Goal: Task Accomplishment & Management: Use online tool/utility

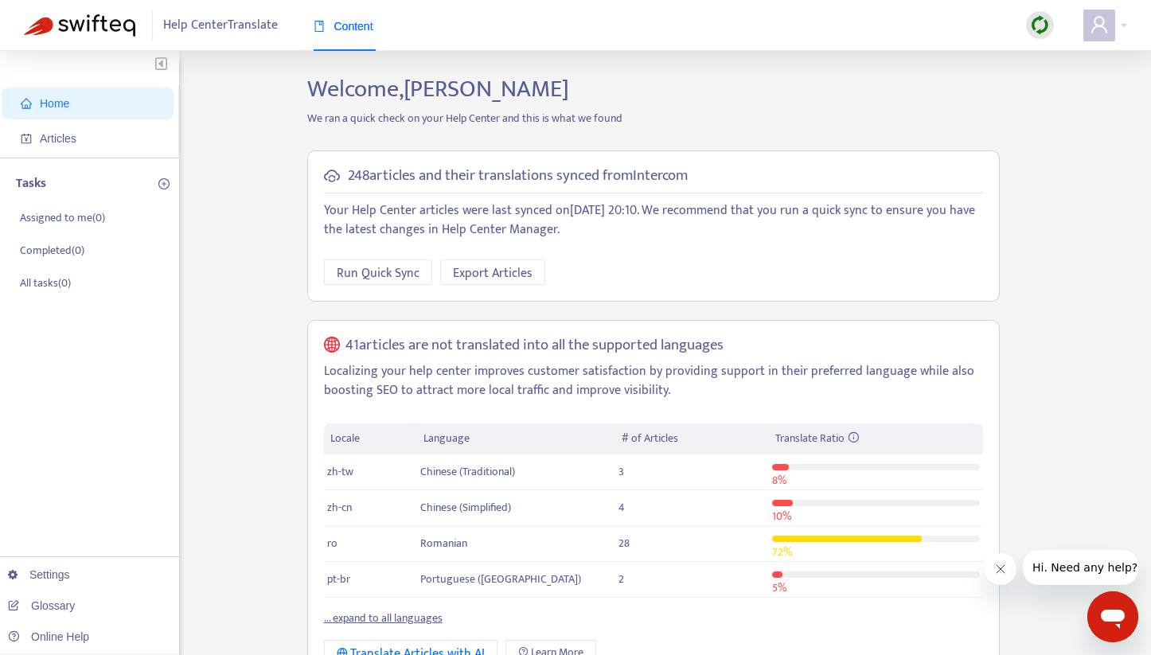
click at [92, 121] on ul "Home Articles" at bounding box center [89, 120] width 179 height 73
click at [63, 140] on span "Articles" at bounding box center [58, 138] width 37 height 13
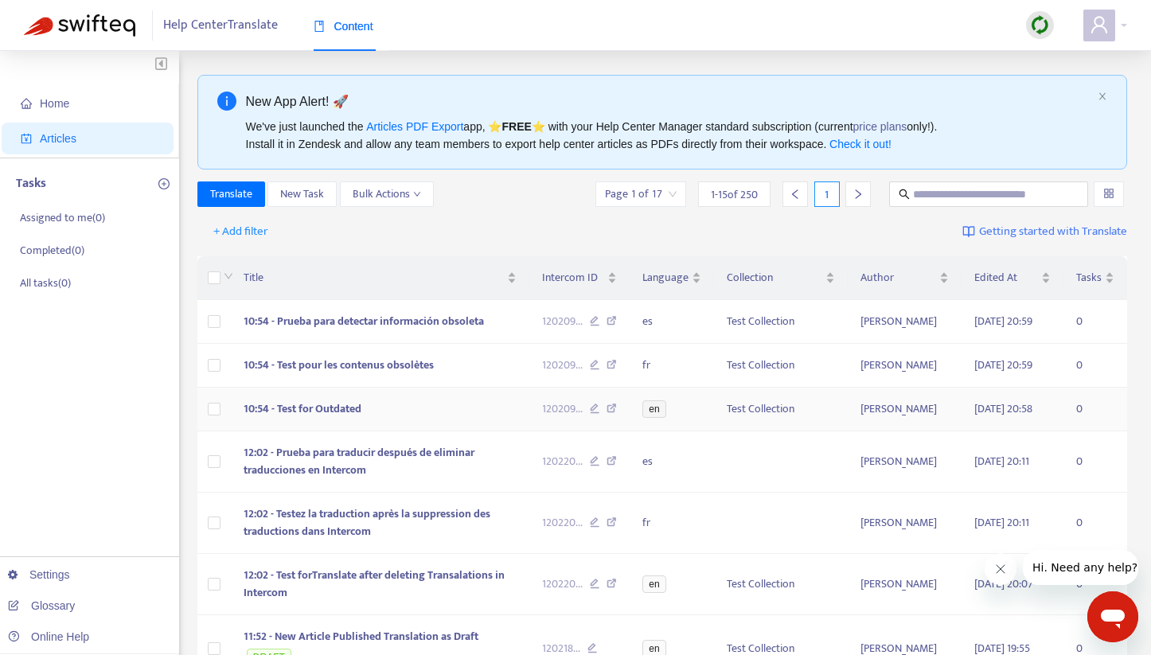
click at [403, 432] on td "10:54 - Test for Outdated" at bounding box center [380, 410] width 299 height 44
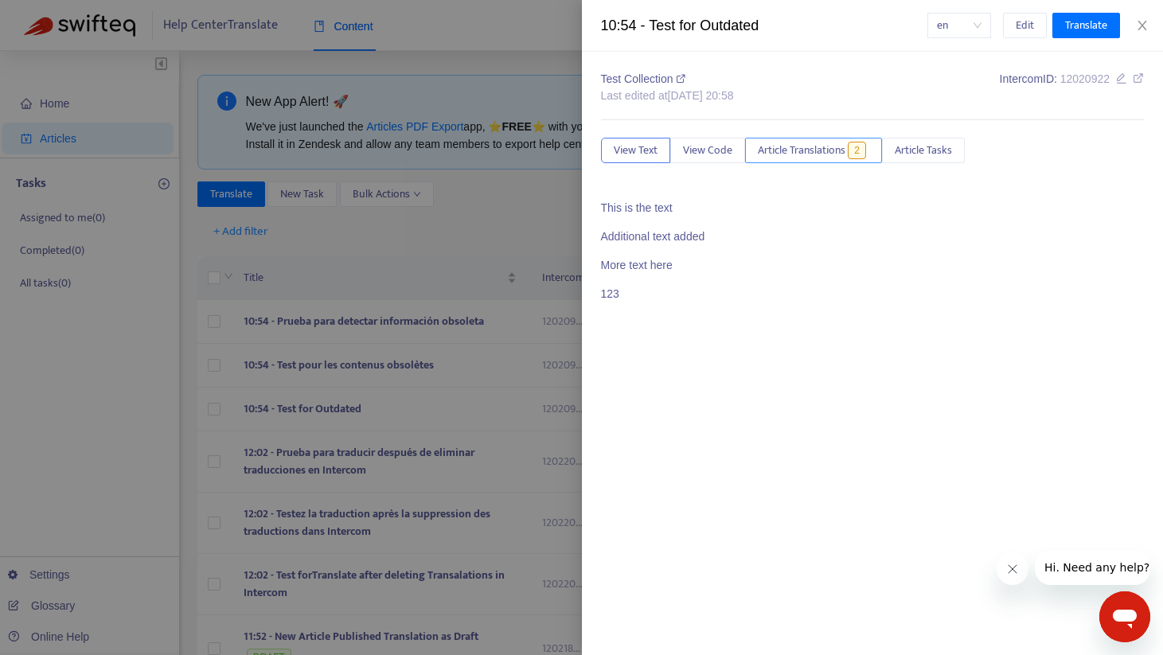
click at [830, 154] on span "Article Translations" at bounding box center [802, 151] width 88 height 18
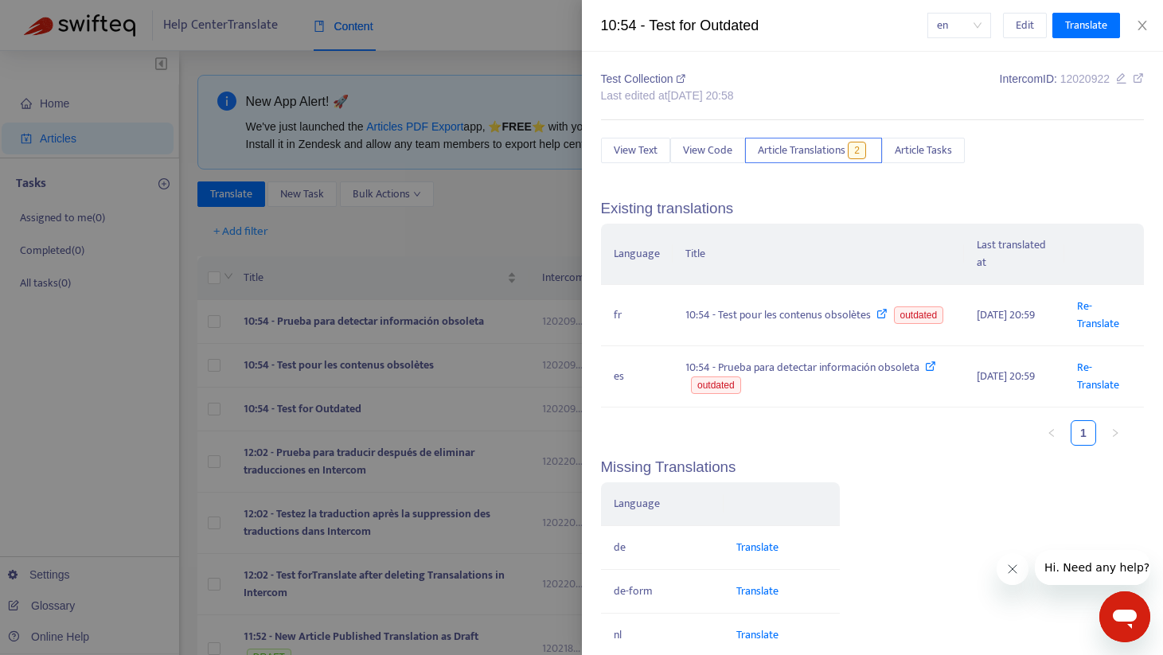
click at [495, 201] on div at bounding box center [581, 327] width 1163 height 655
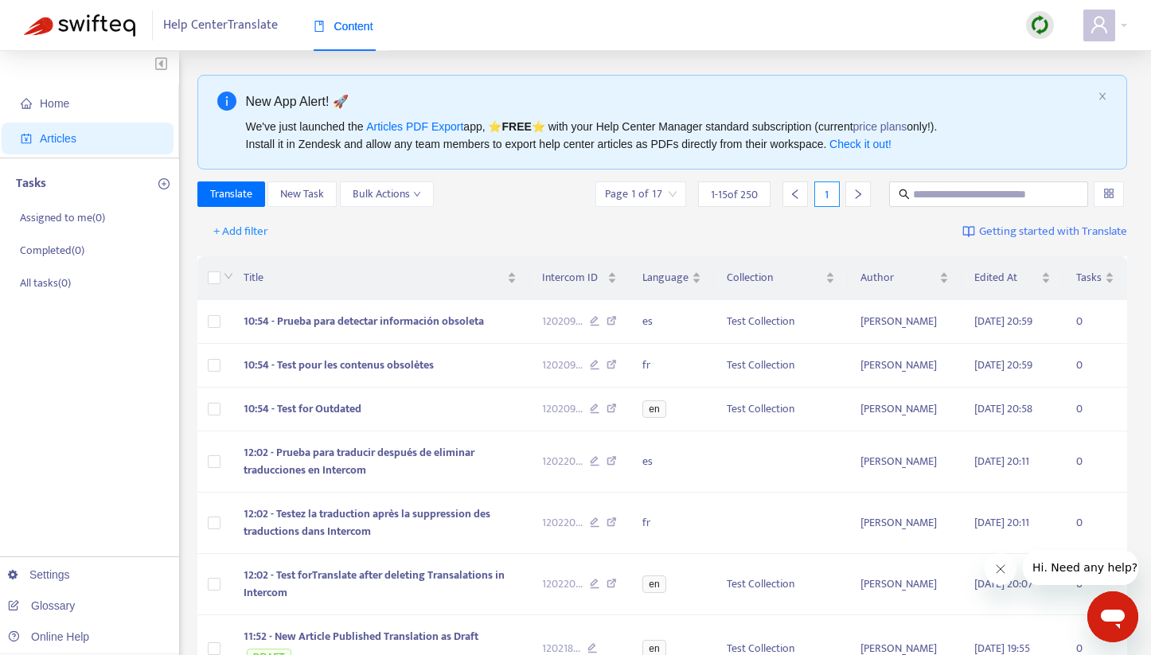
click at [1041, 24] on img at bounding box center [1040, 25] width 20 height 20
click at [1045, 53] on link "Quick Sync" at bounding box center [1073, 58] width 68 height 18
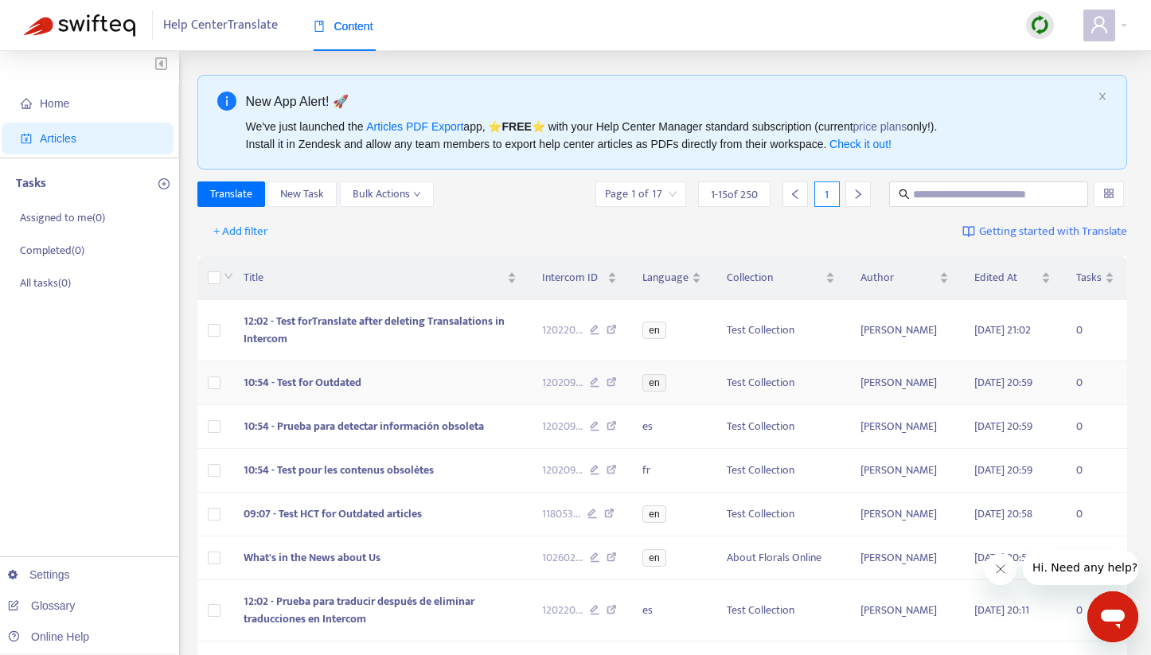
click at [400, 392] on td "10:54 - Test for Outdated" at bounding box center [380, 383] width 299 height 44
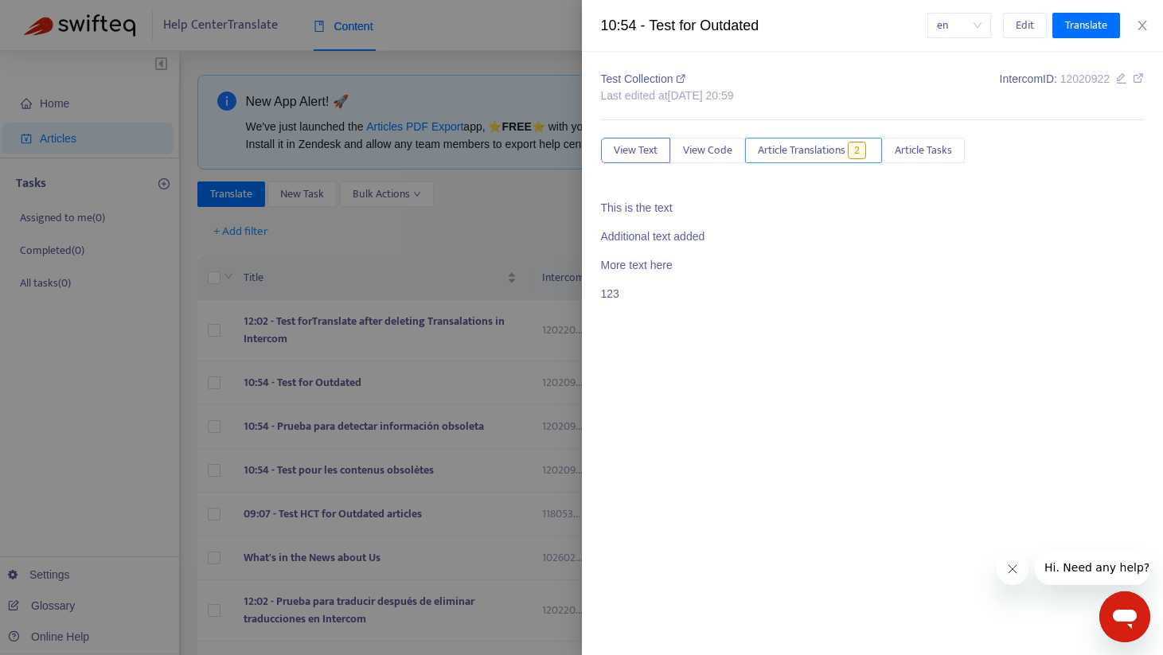
click at [803, 142] on span "Article Translations" at bounding box center [802, 151] width 88 height 18
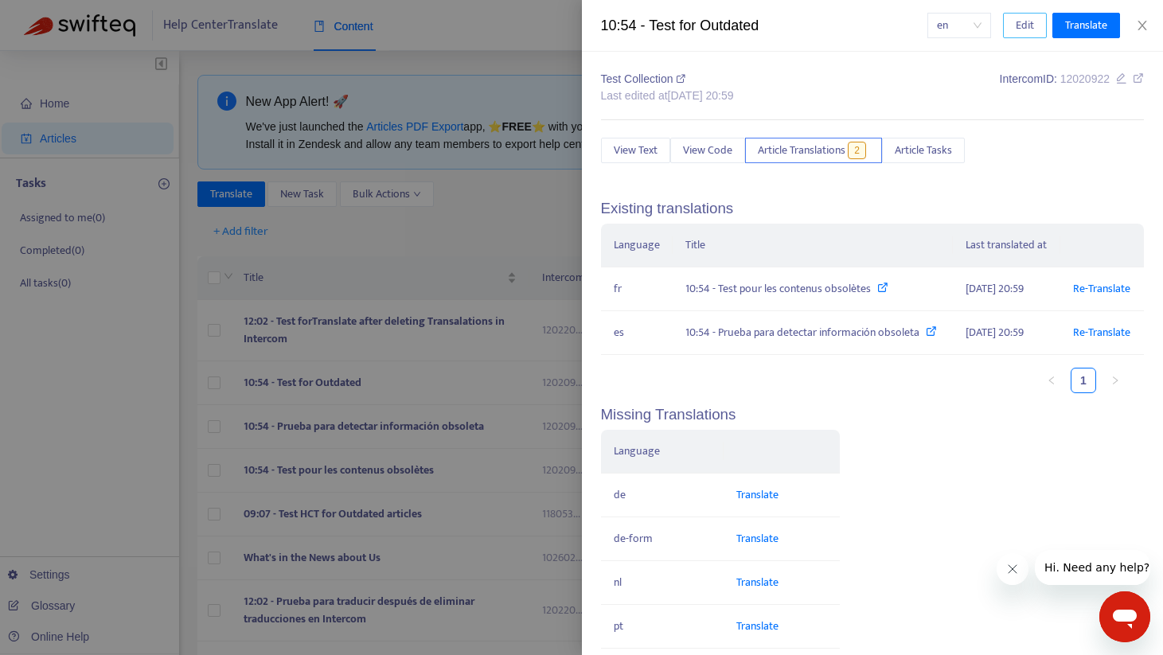
click at [1014, 24] on button "Edit" at bounding box center [1025, 25] width 44 height 25
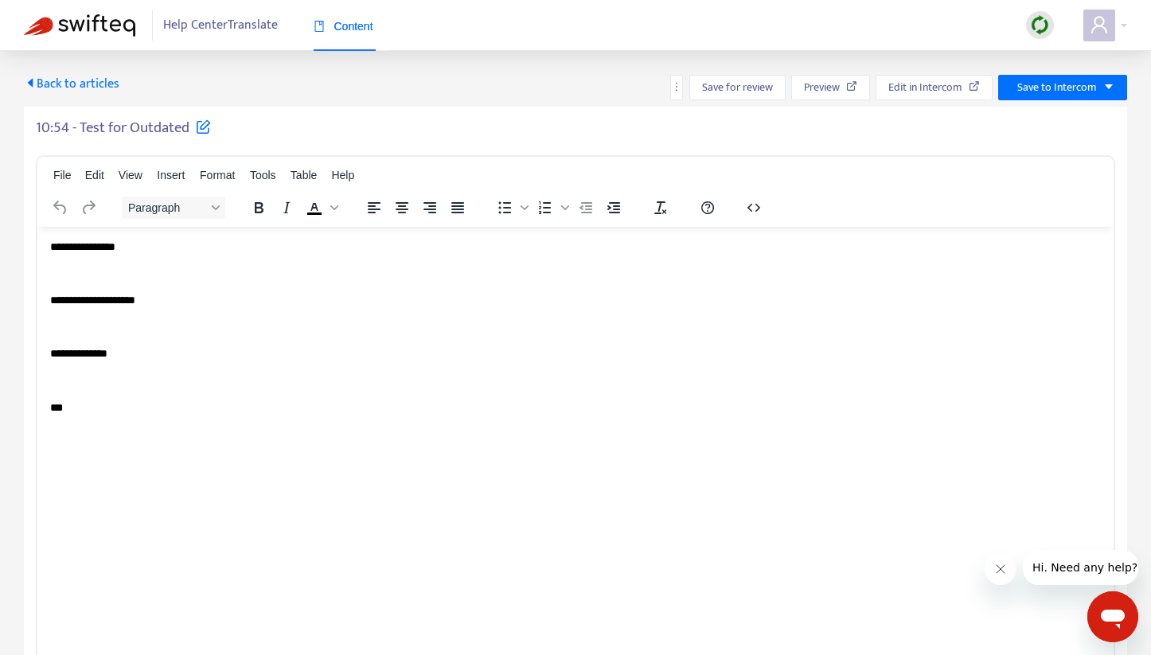
click at [165, 415] on html "**********" at bounding box center [575, 326] width 1076 height 201
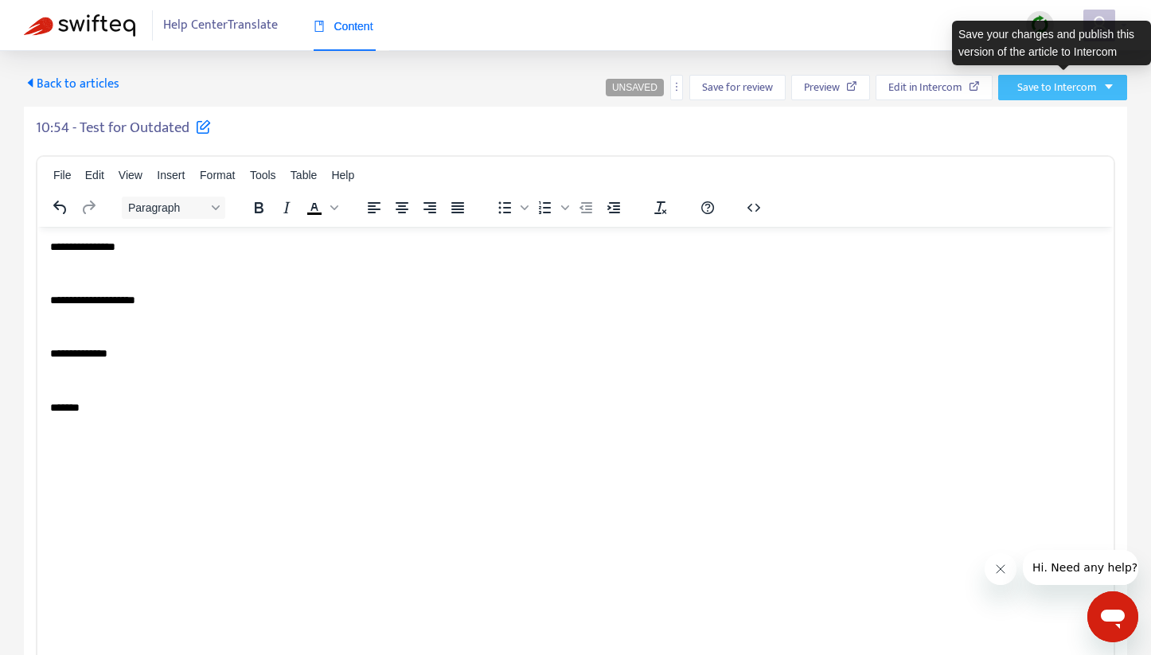
click at [1041, 88] on span "Save to Intercom" at bounding box center [1058, 88] width 80 height 18
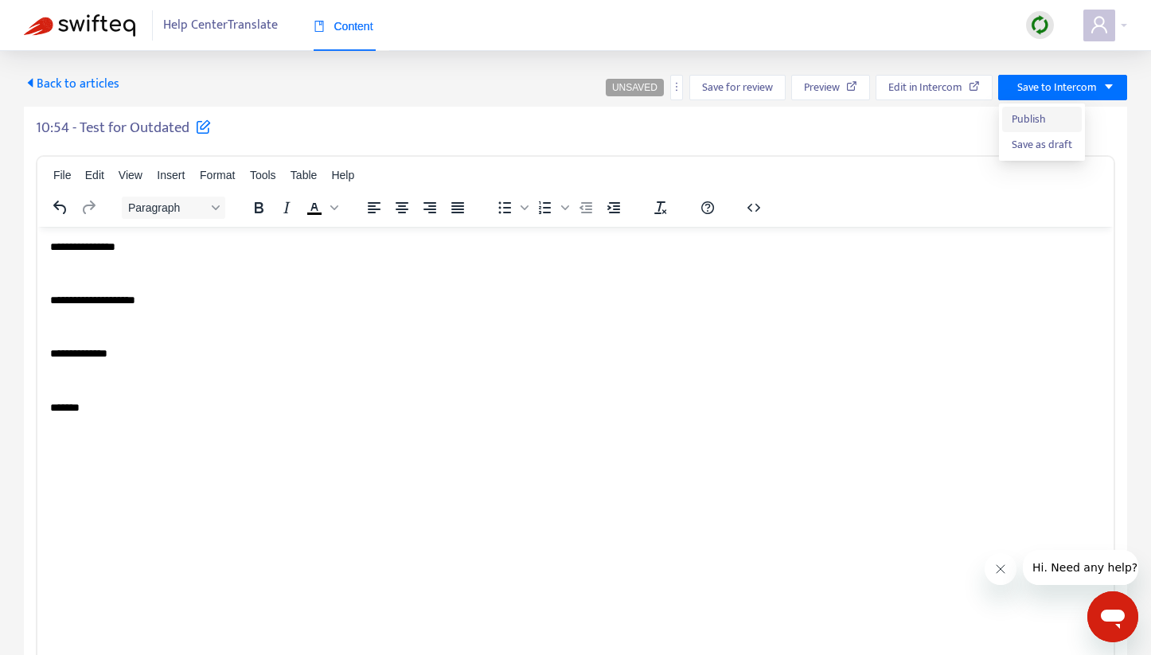
click at [1029, 118] on span "Publish" at bounding box center [1042, 120] width 61 height 18
click at [53, 76] on span "Back to articles" at bounding box center [72, 83] width 96 height 21
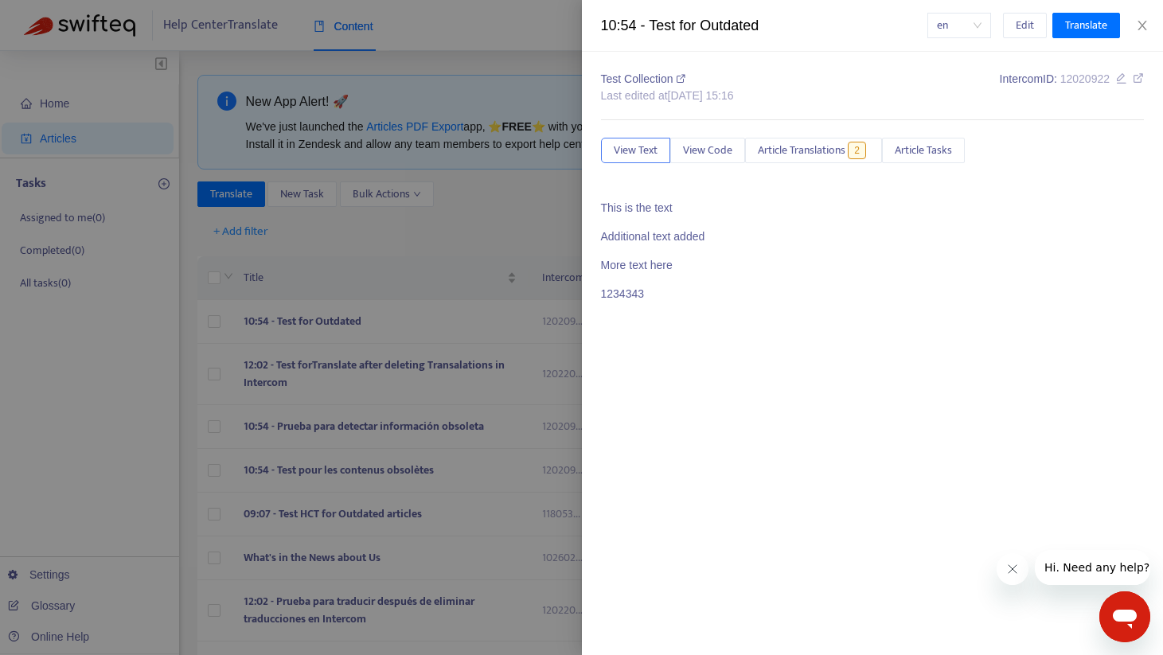
click at [378, 248] on div at bounding box center [581, 327] width 1163 height 655
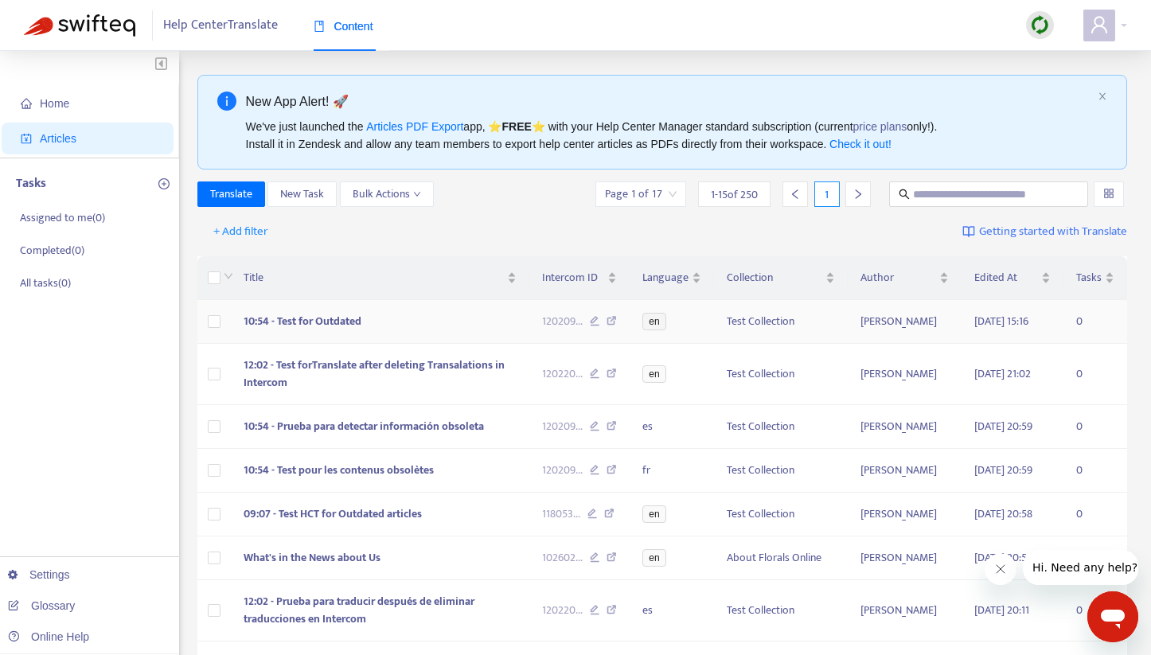
click at [424, 328] on td "10:54 - Test for Outdated" at bounding box center [380, 322] width 299 height 44
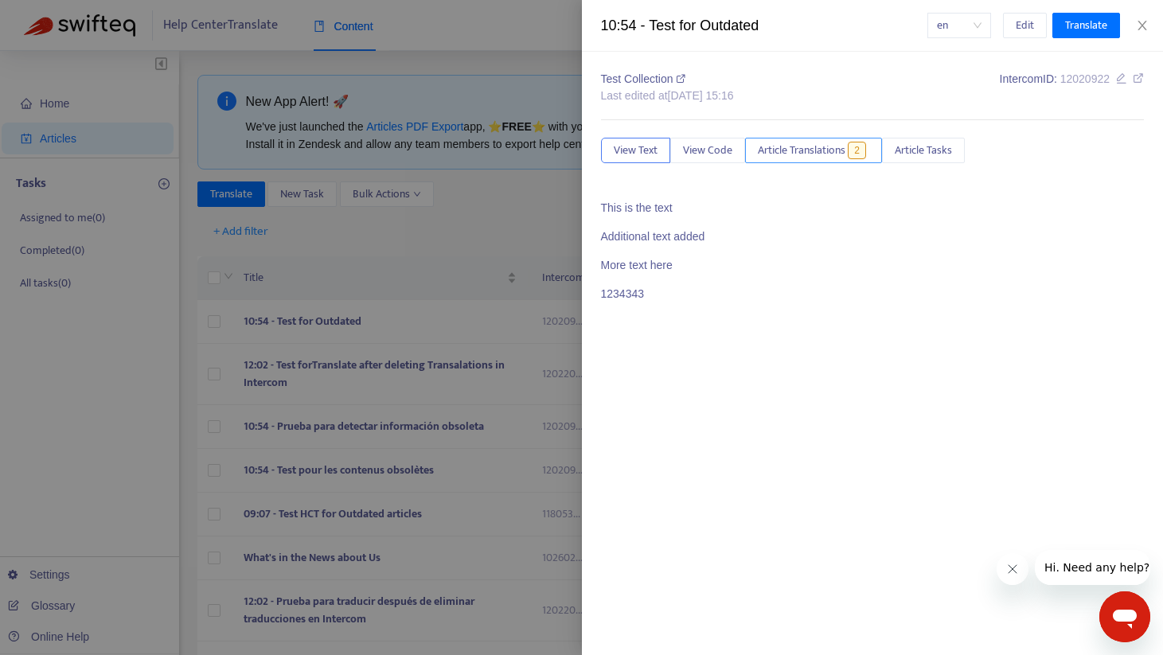
click at [778, 148] on span "Article Translations" at bounding box center [802, 151] width 88 height 18
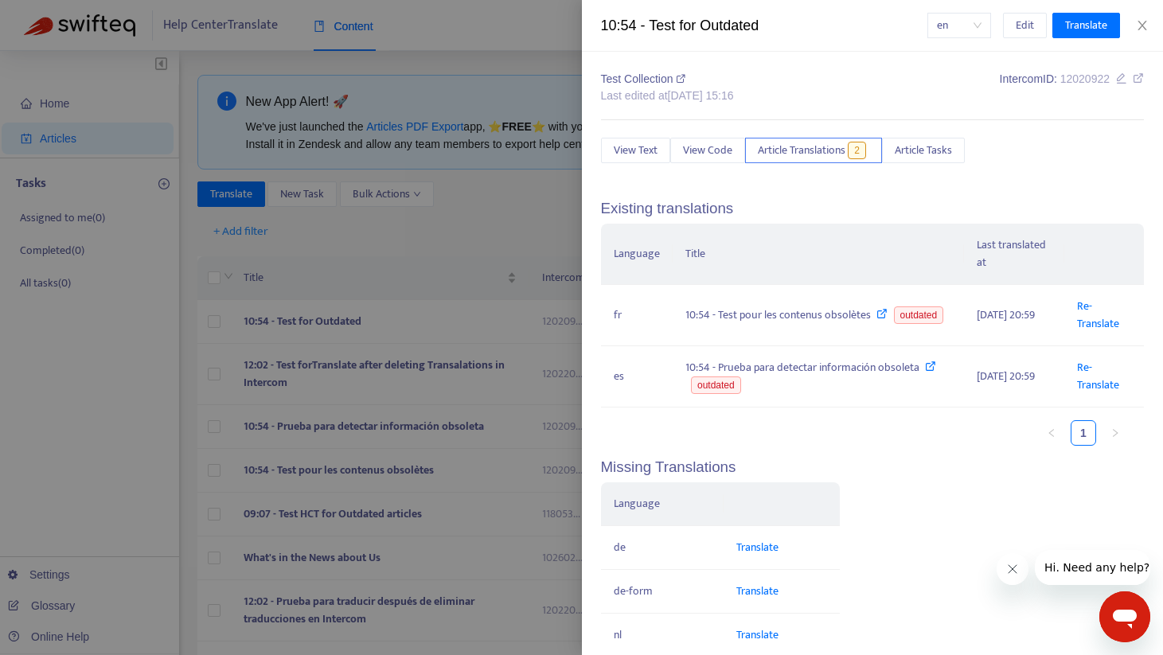
click at [251, 303] on div at bounding box center [581, 327] width 1163 height 655
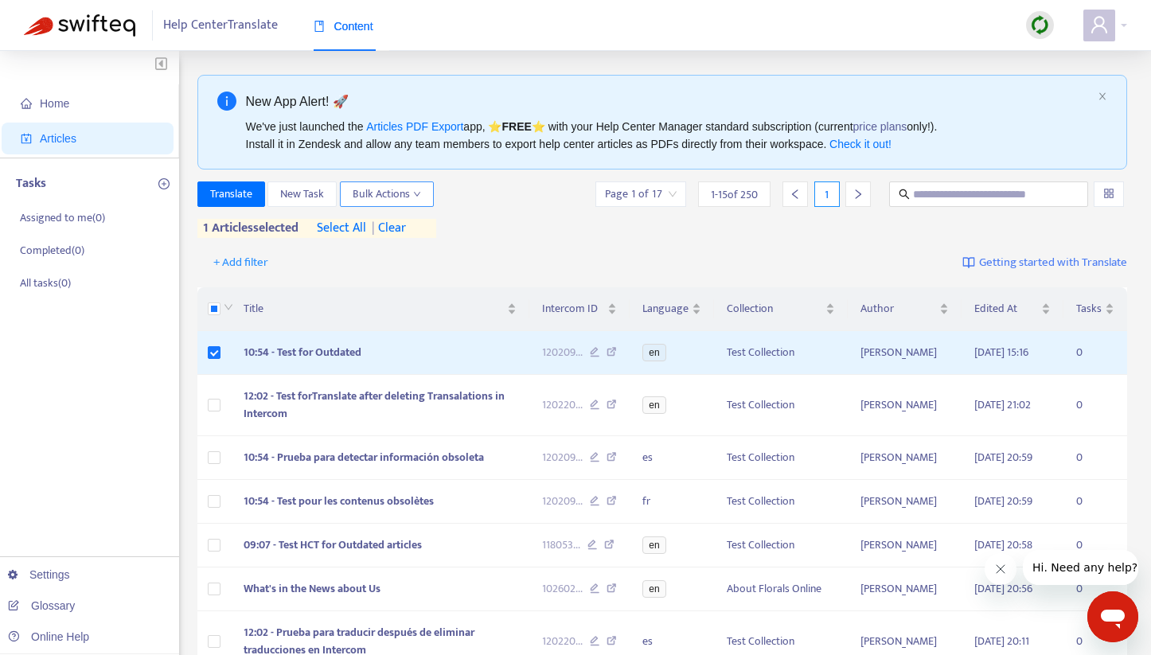
click at [369, 193] on span "Bulk Actions" at bounding box center [387, 195] width 68 height 18
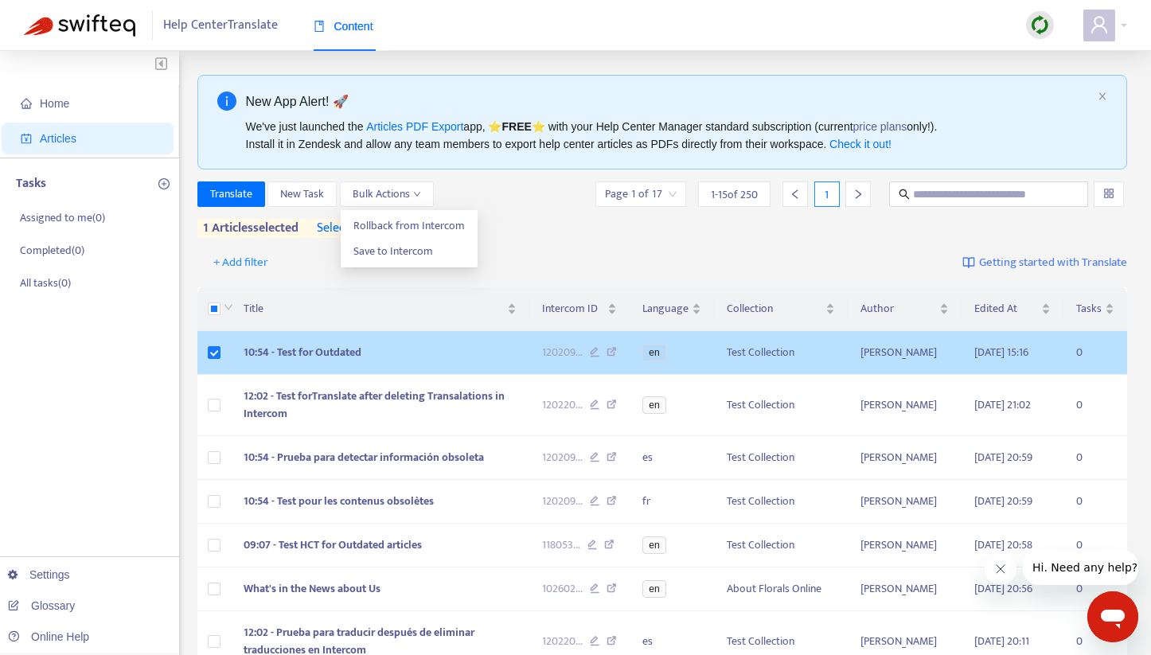
click at [421, 351] on td "10:54 - Test for Outdated" at bounding box center [380, 353] width 299 height 44
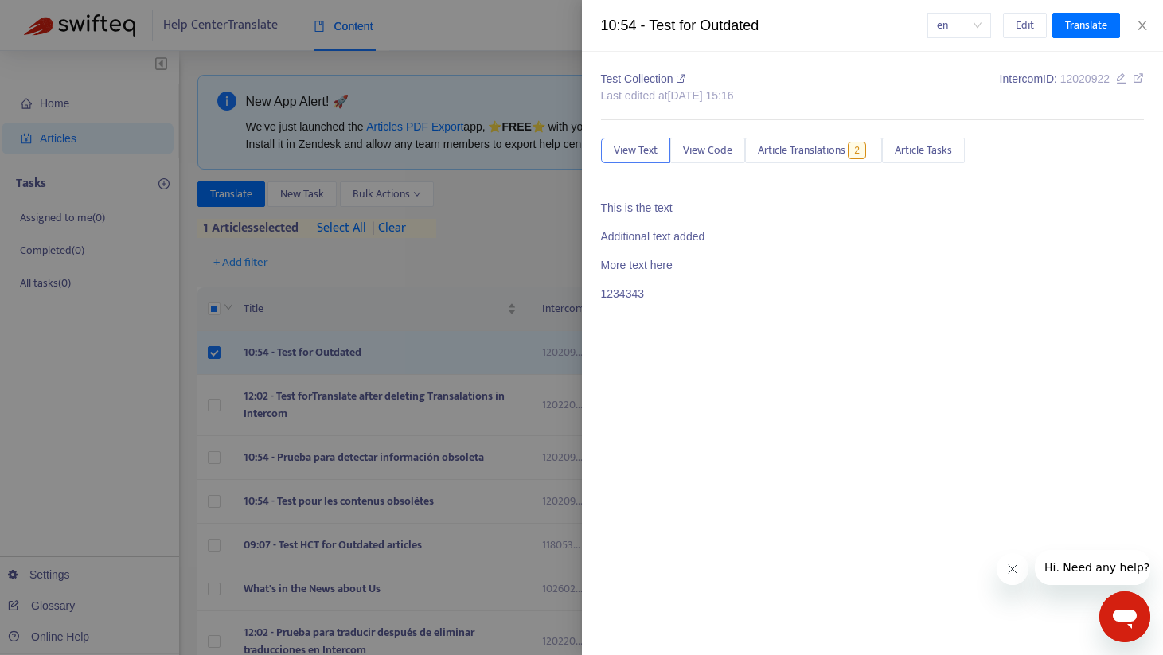
click at [240, 189] on div at bounding box center [581, 327] width 1163 height 655
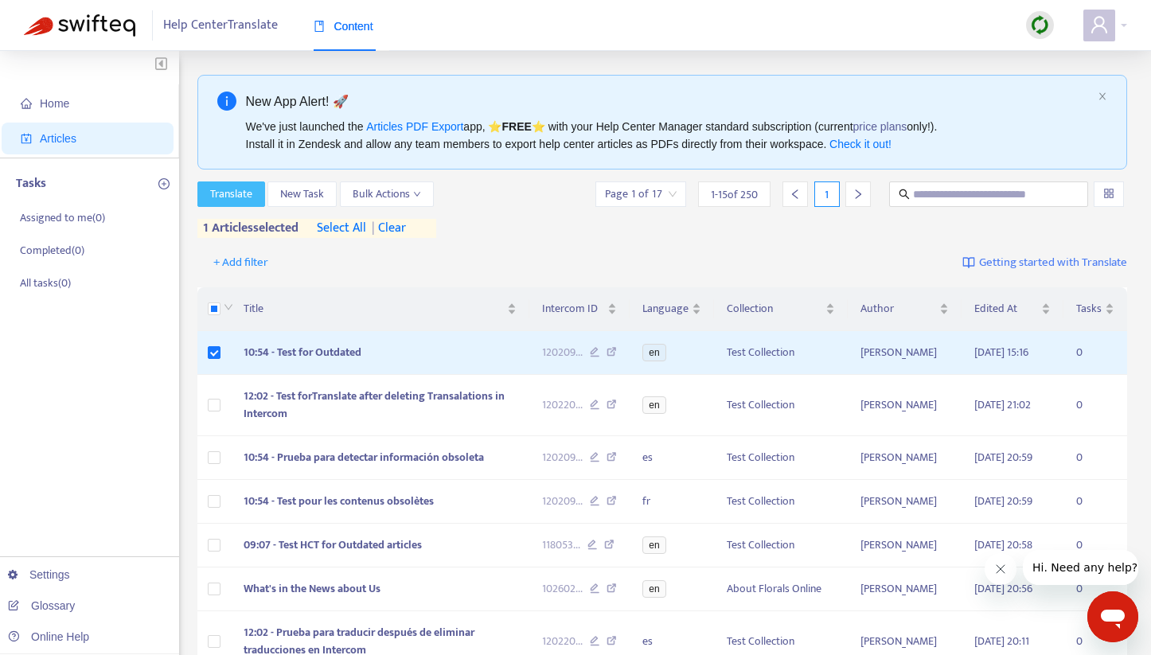
click at [228, 193] on span "Translate" at bounding box center [231, 195] width 42 height 18
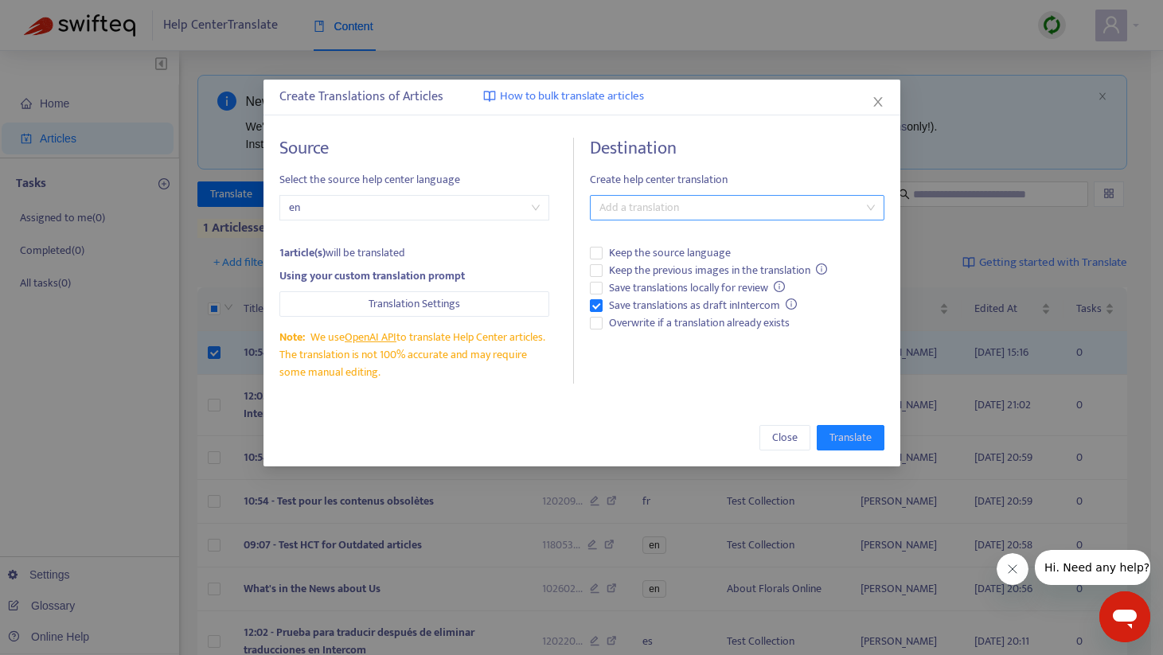
click at [647, 213] on div at bounding box center [729, 207] width 271 height 19
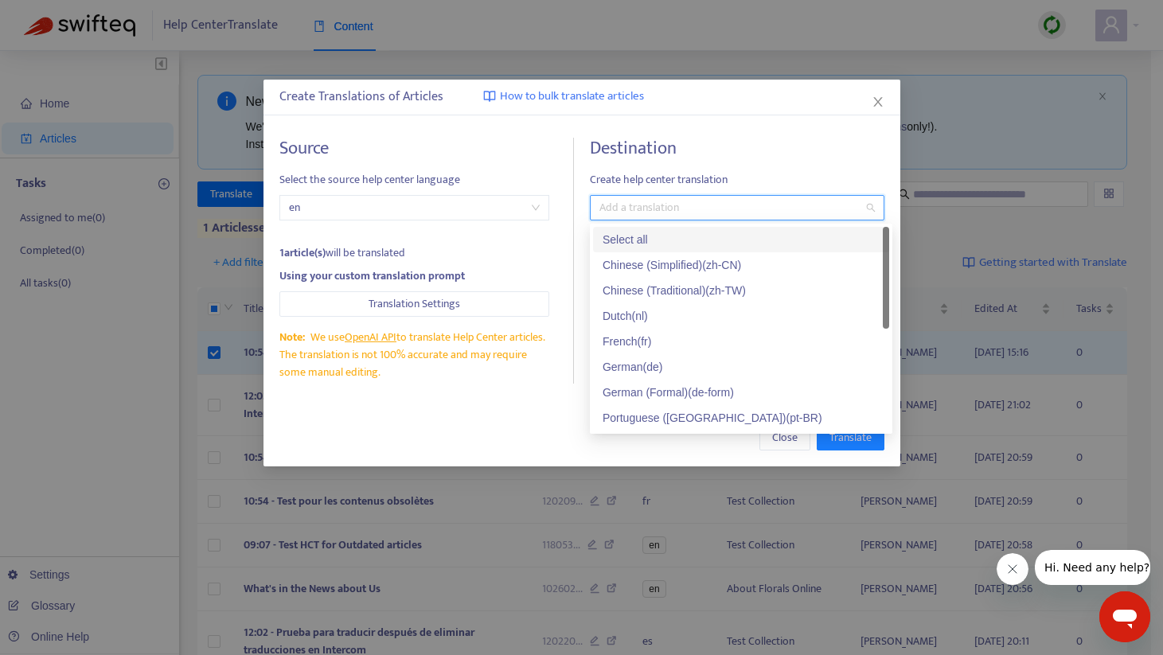
click at [868, 102] on div "Create Translations of Articles How to bulk translate articles" at bounding box center [581, 97] width 605 height 19
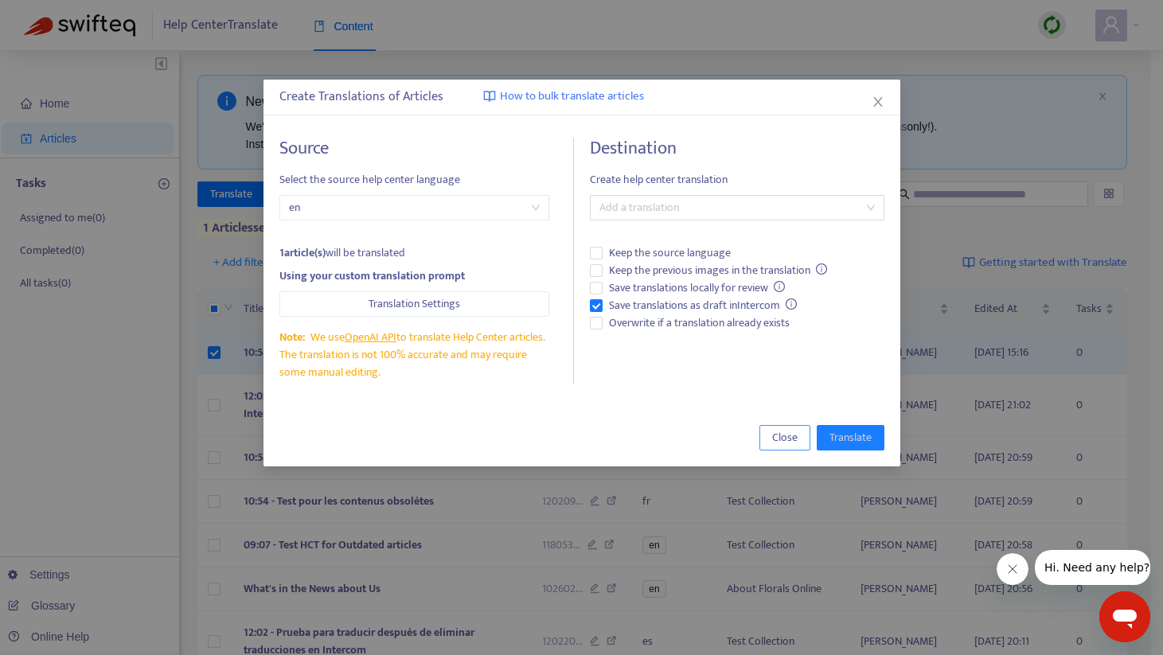
click at [776, 440] on span "Close" at bounding box center [784, 438] width 25 height 18
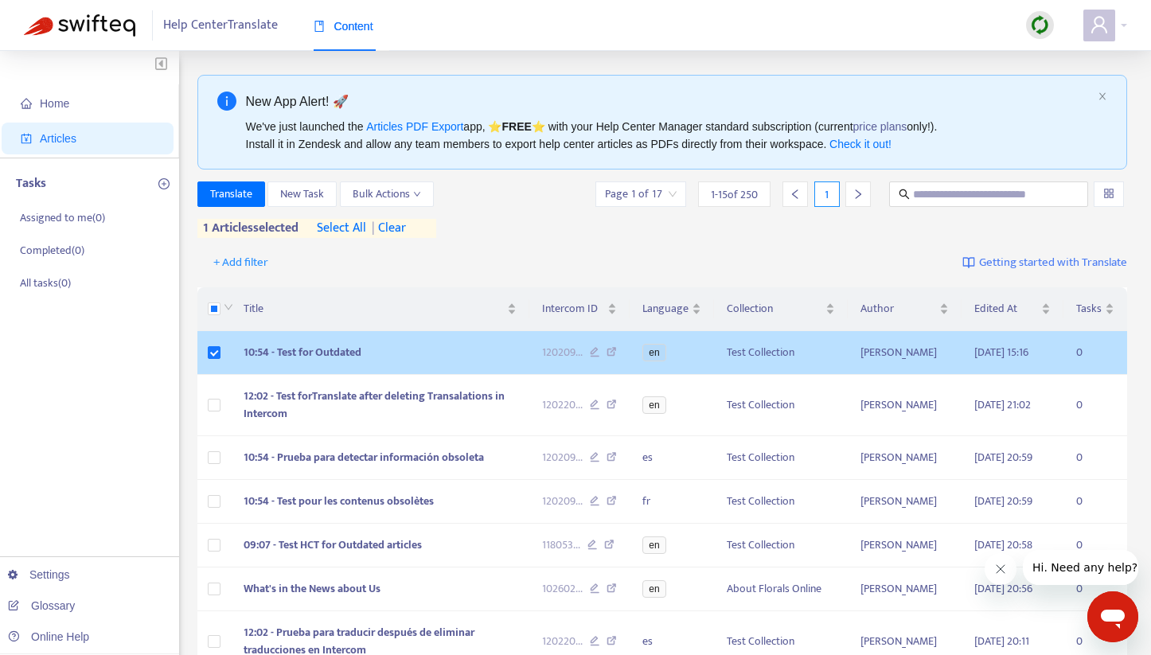
click at [439, 354] on td "10:54 - Test for Outdated" at bounding box center [380, 353] width 299 height 44
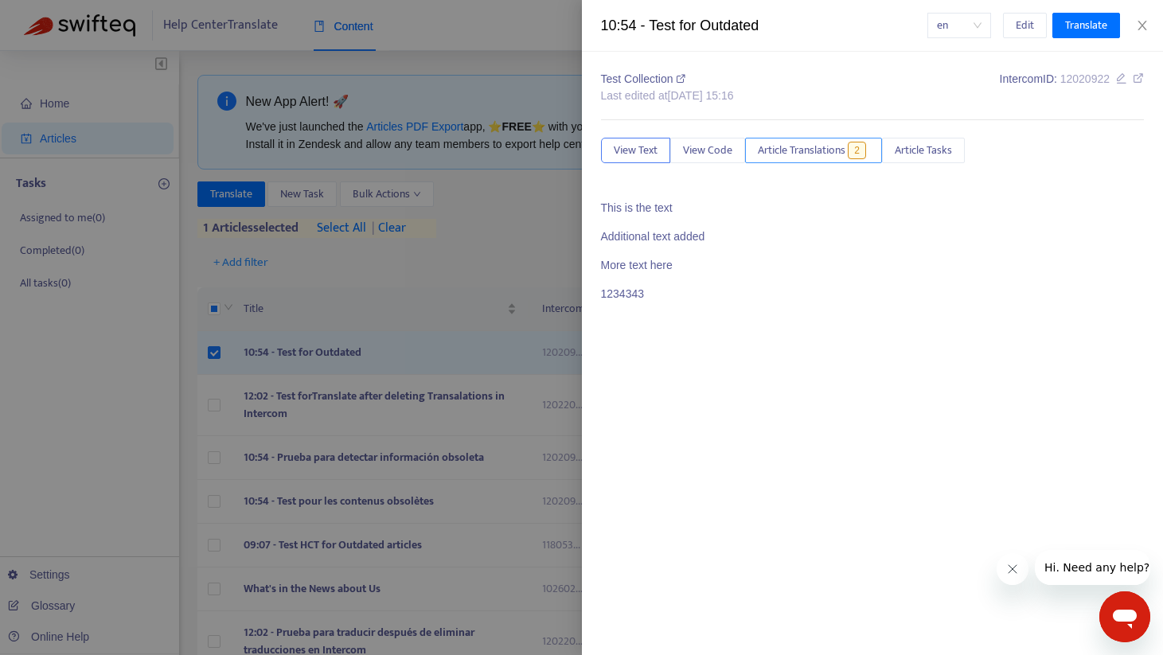
click at [796, 152] on span "Article Translations" at bounding box center [802, 151] width 88 height 18
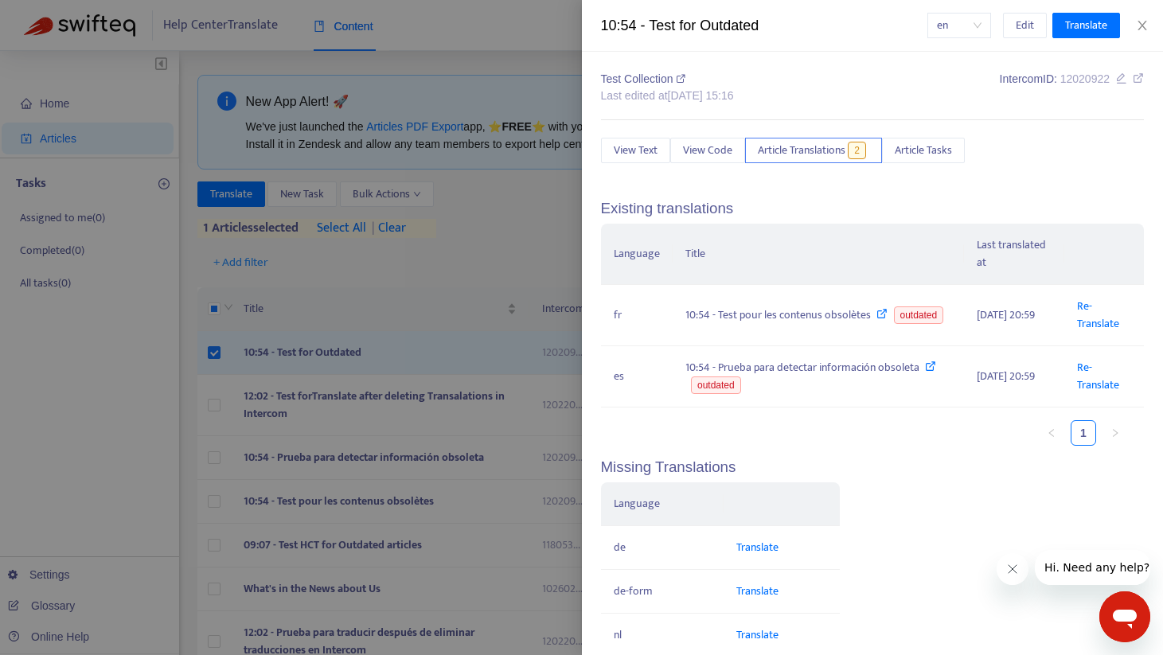
click at [516, 261] on div at bounding box center [581, 327] width 1163 height 655
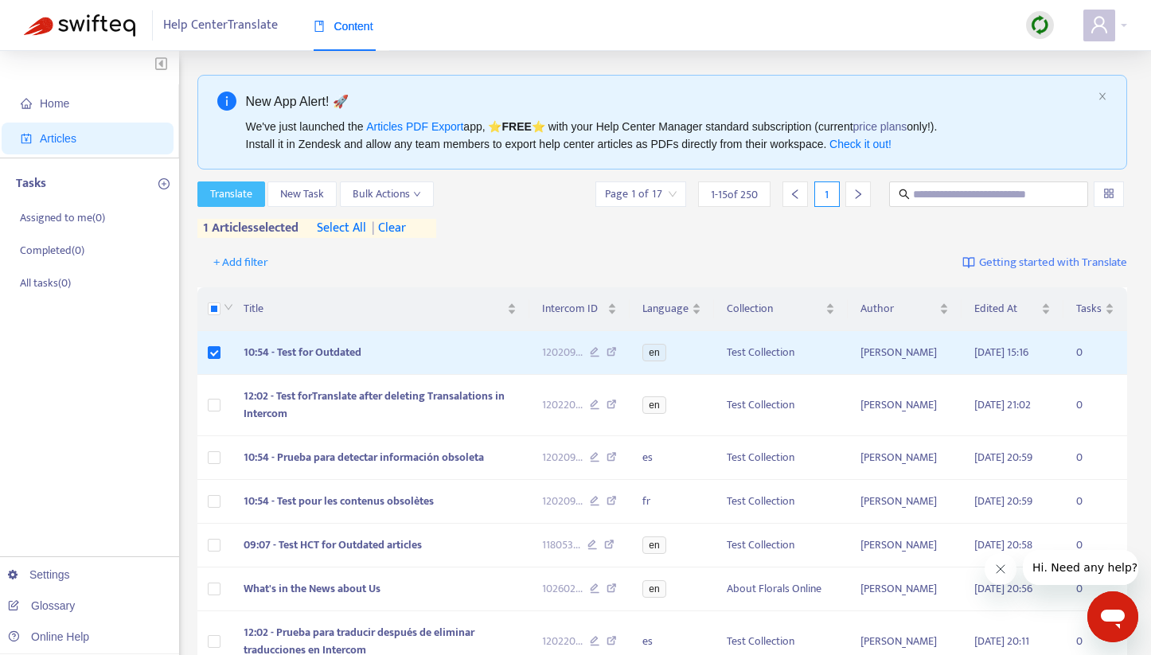
click at [221, 190] on span "Translate" at bounding box center [231, 195] width 42 height 18
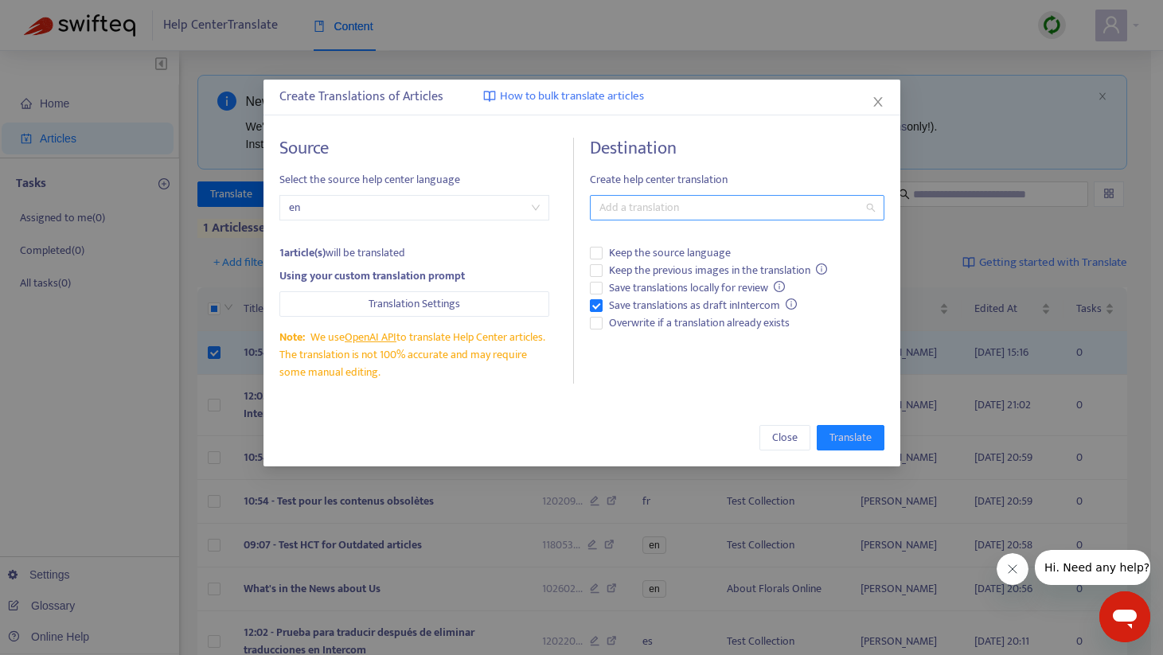
click at [643, 203] on div at bounding box center [729, 207] width 271 height 19
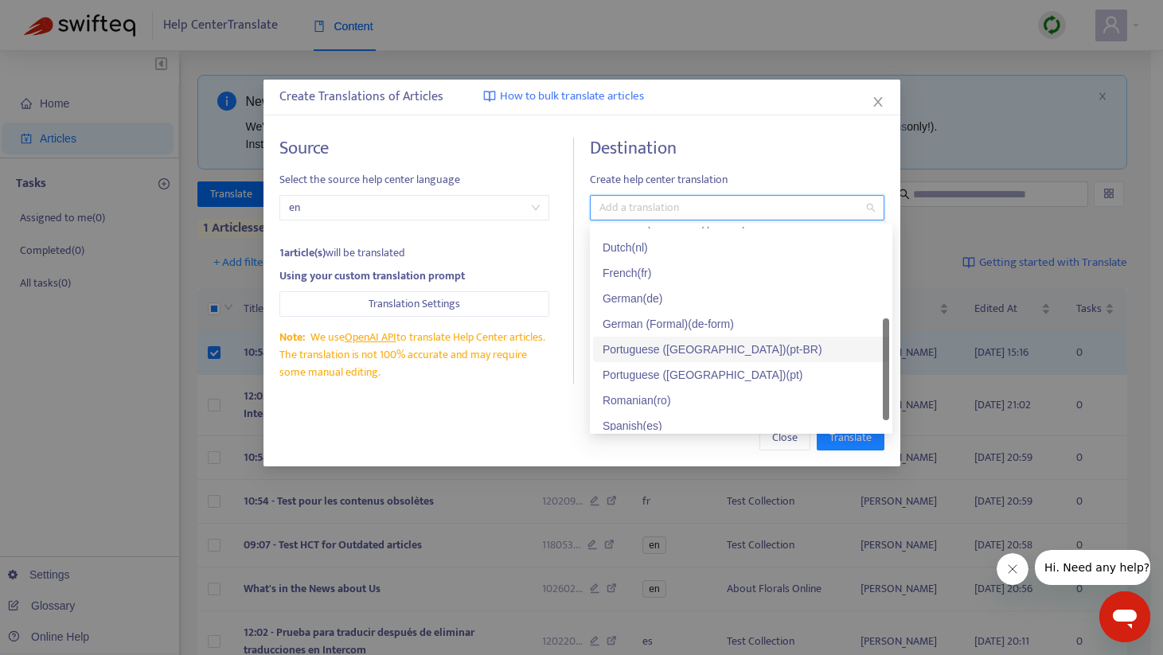
scroll to position [76, 0]
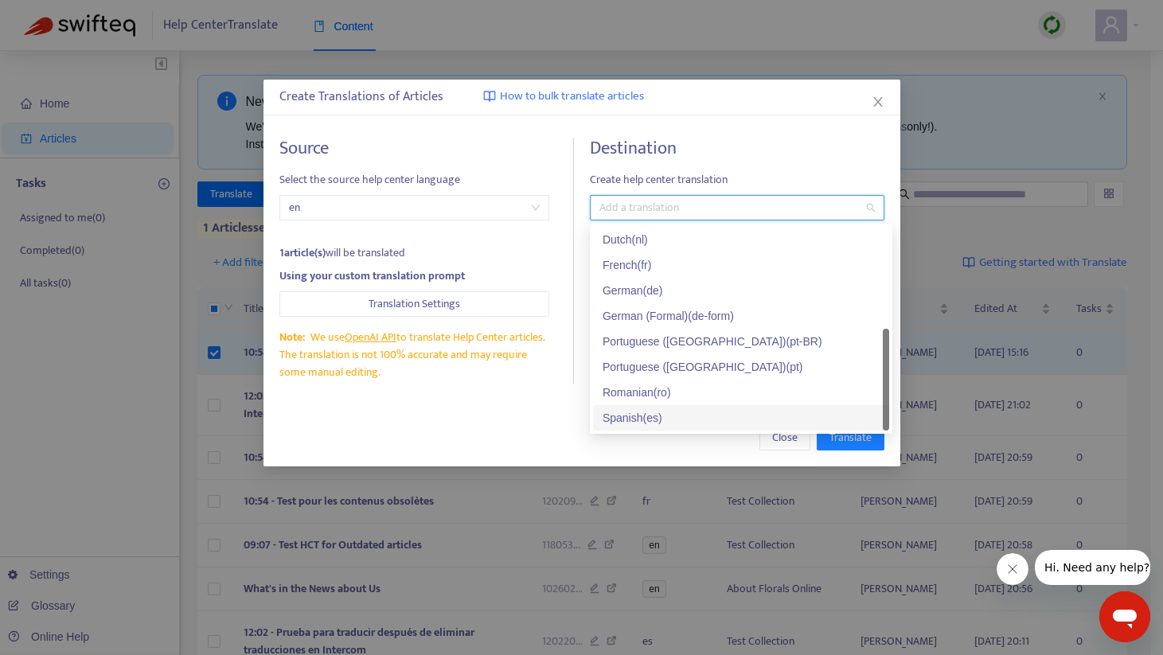
click at [646, 414] on div "Spanish ( es )" at bounding box center [741, 418] width 277 height 18
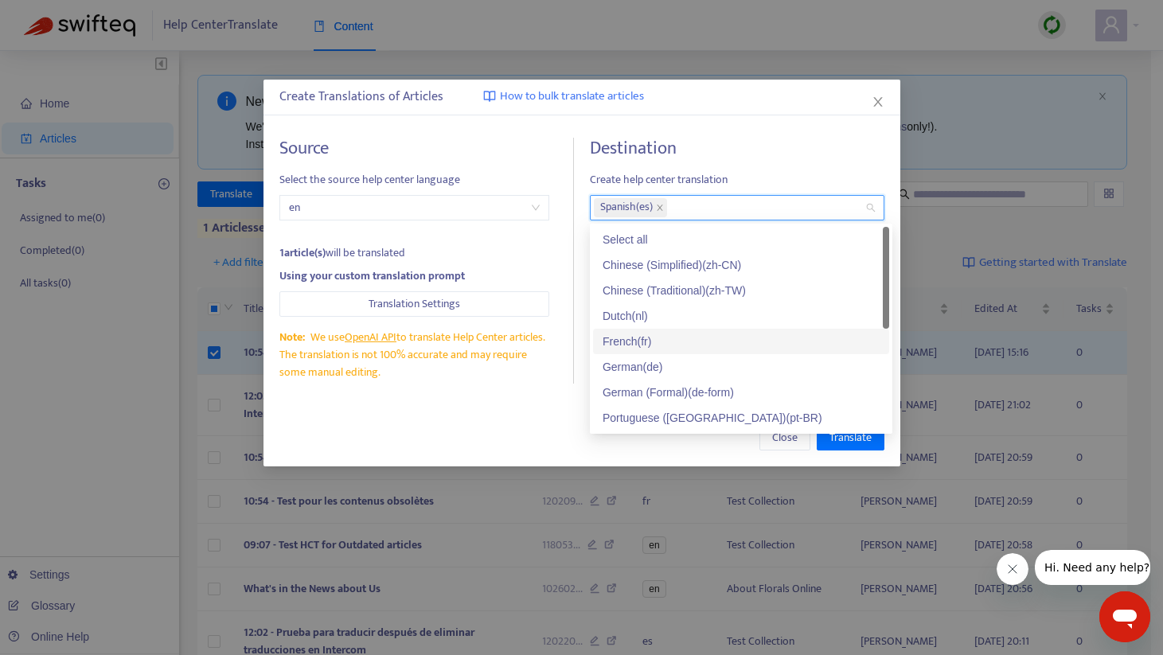
click at [649, 338] on div "French ( fr )" at bounding box center [741, 342] width 277 height 18
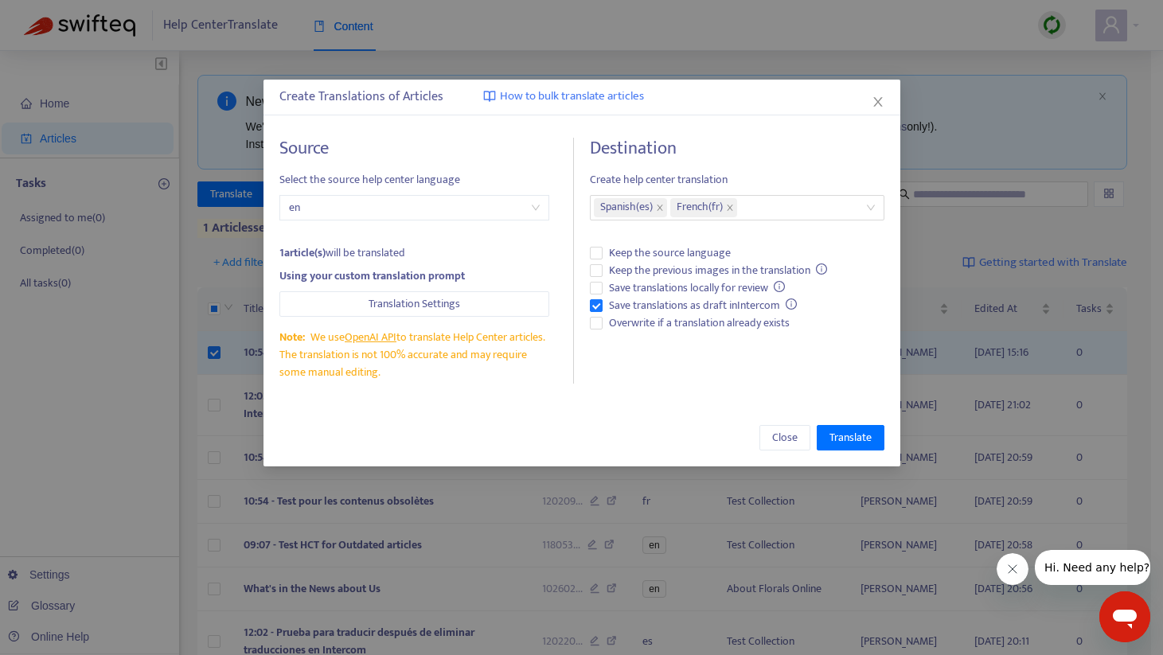
click at [525, 404] on div "Create Translations of Articles How to bulk translate articles Source Select th…" at bounding box center [582, 273] width 637 height 387
click at [846, 436] on span "Translate" at bounding box center [851, 438] width 42 height 18
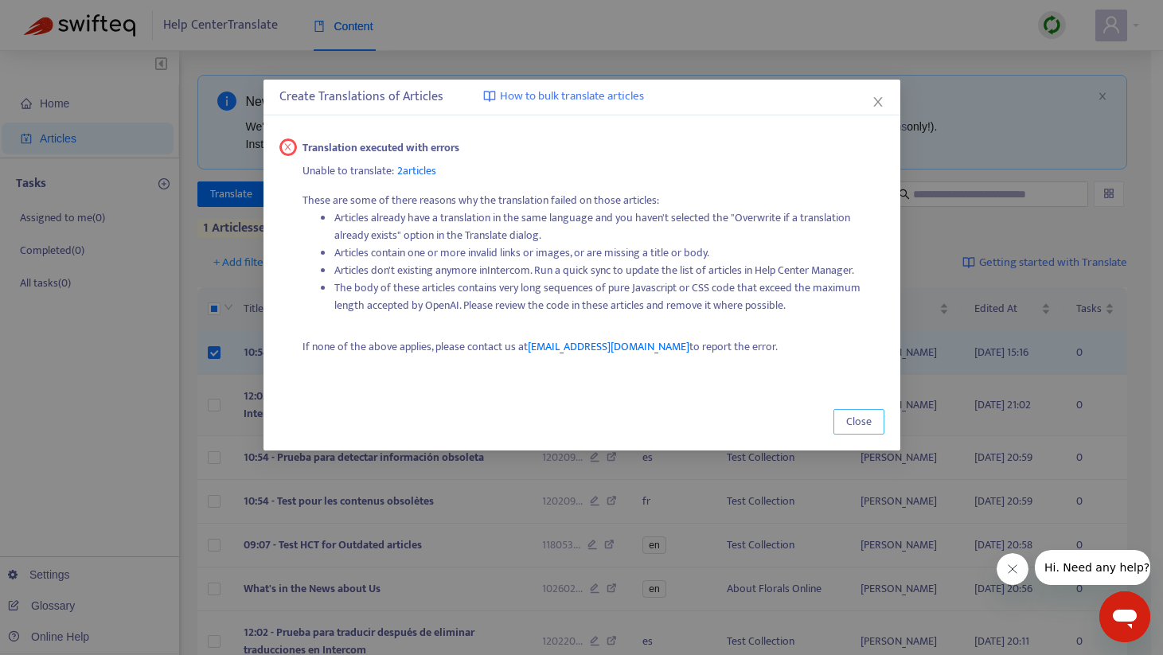
click at [861, 425] on span "Close" at bounding box center [858, 422] width 25 height 18
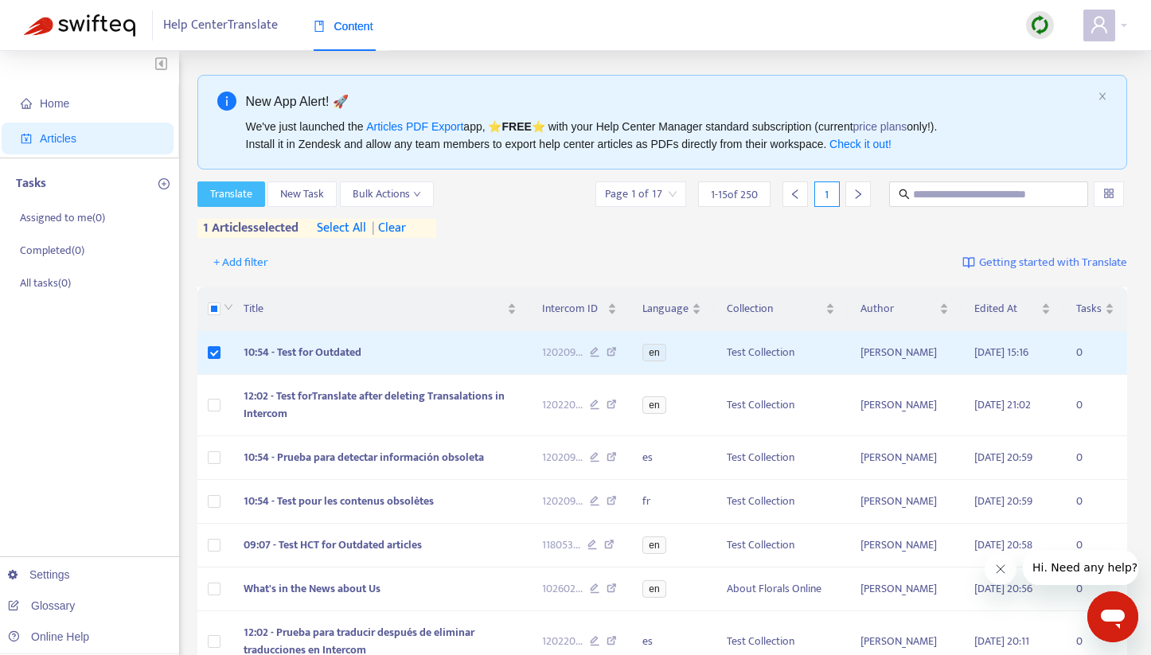
click at [251, 194] on span "Translate" at bounding box center [231, 195] width 42 height 18
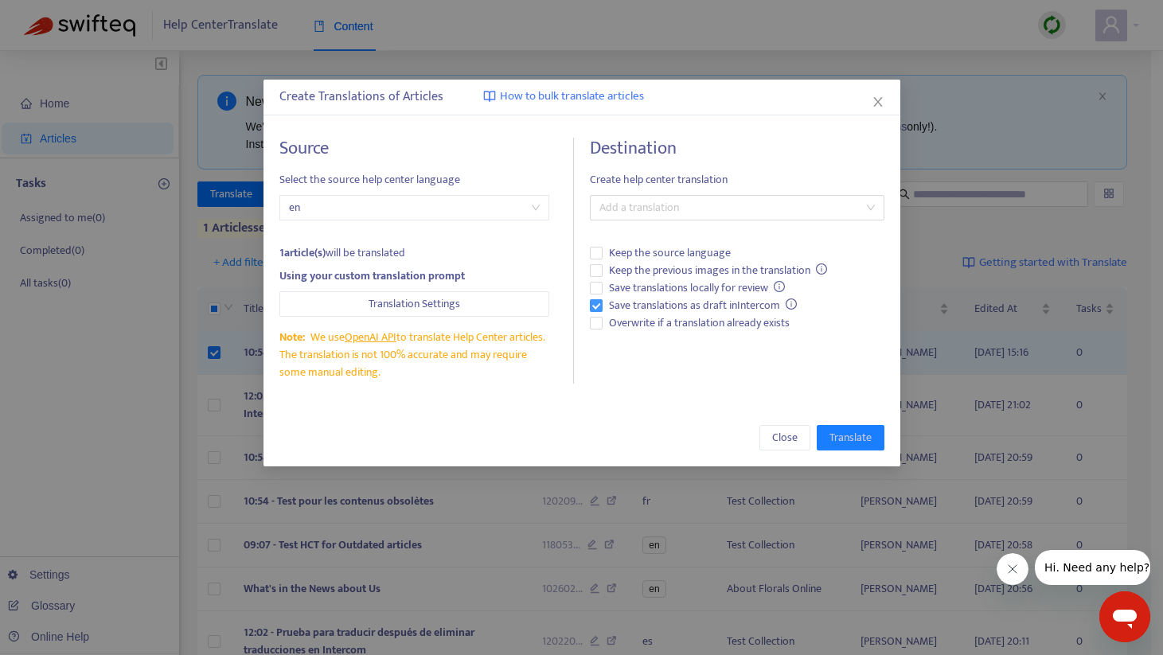
click at [654, 304] on span "Save translations as draft in Intercom" at bounding box center [703, 306] width 201 height 18
click at [646, 319] on span "Overwrite if a translation already exists" at bounding box center [699, 324] width 193 height 18
click at [665, 217] on div at bounding box center [729, 207] width 271 height 19
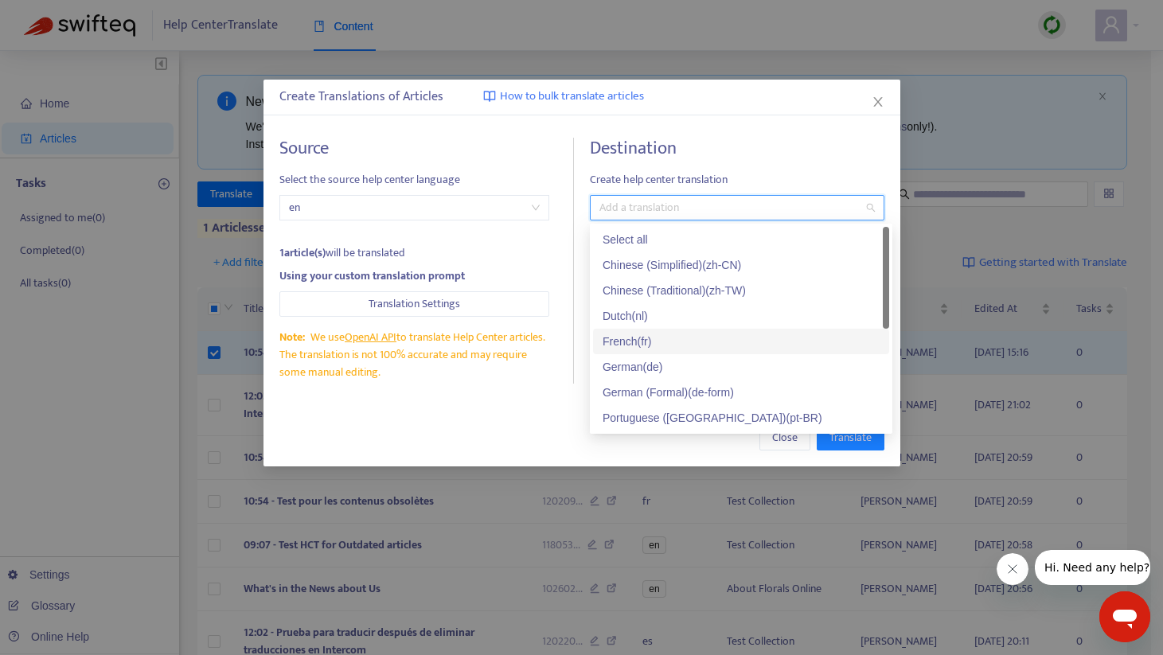
click at [633, 338] on div "French ( fr )" at bounding box center [741, 342] width 277 height 18
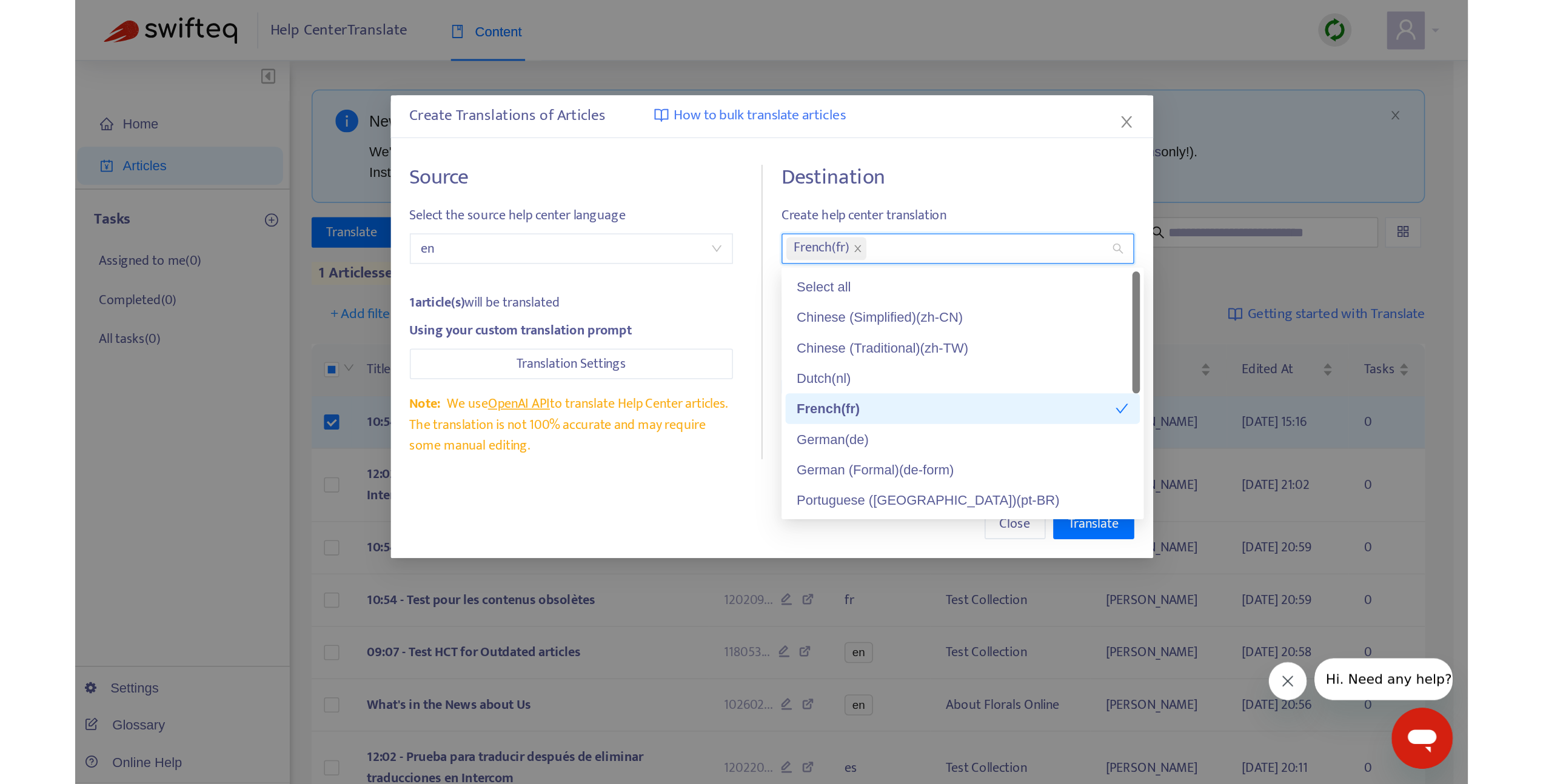
scroll to position [58, 0]
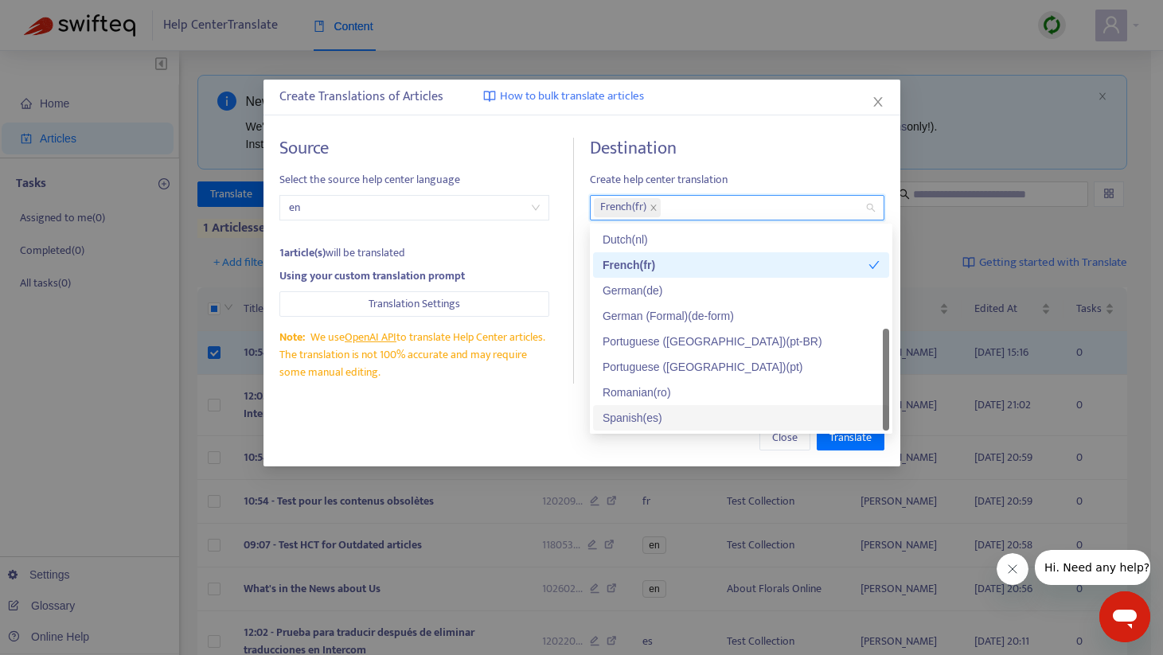
click at [646, 413] on div "Spanish ( es )" at bounding box center [741, 418] width 277 height 18
click at [534, 426] on div "Close Translate" at bounding box center [581, 437] width 605 height 25
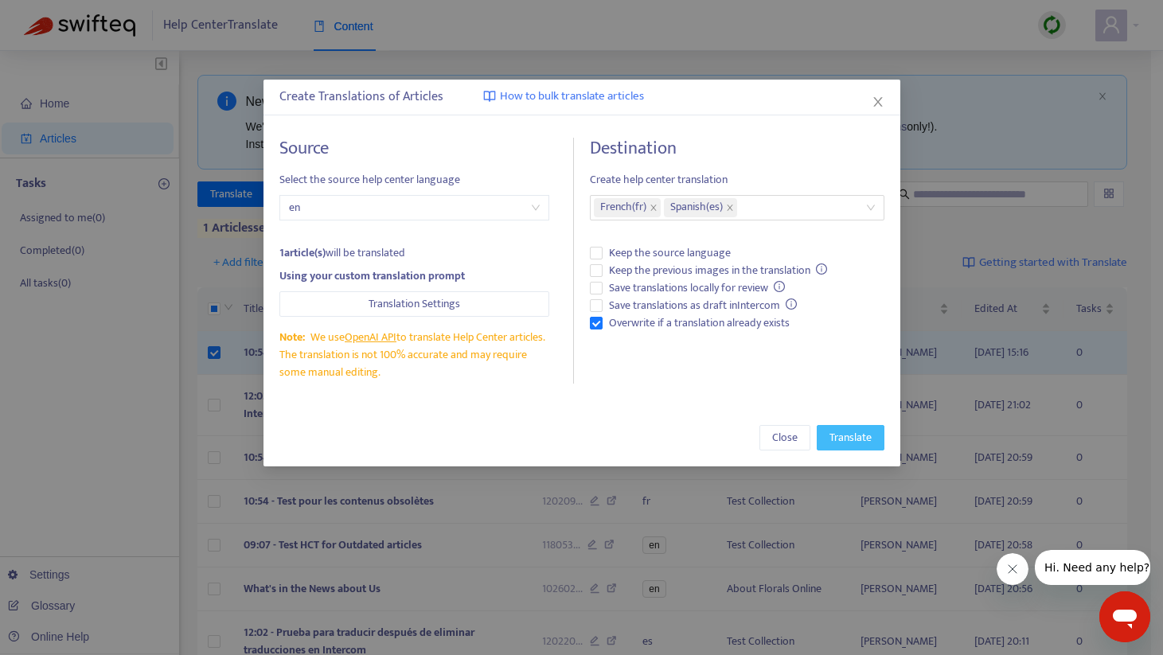
click at [849, 437] on span "Translate" at bounding box center [851, 438] width 42 height 18
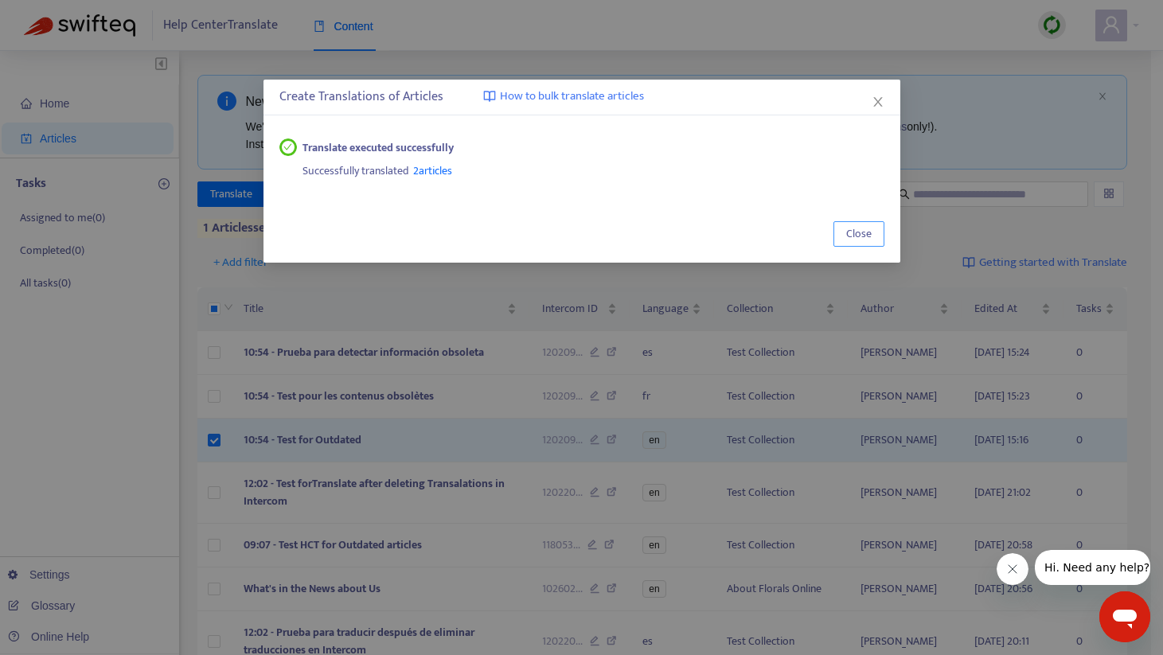
click at [856, 233] on span "Close" at bounding box center [858, 234] width 25 height 18
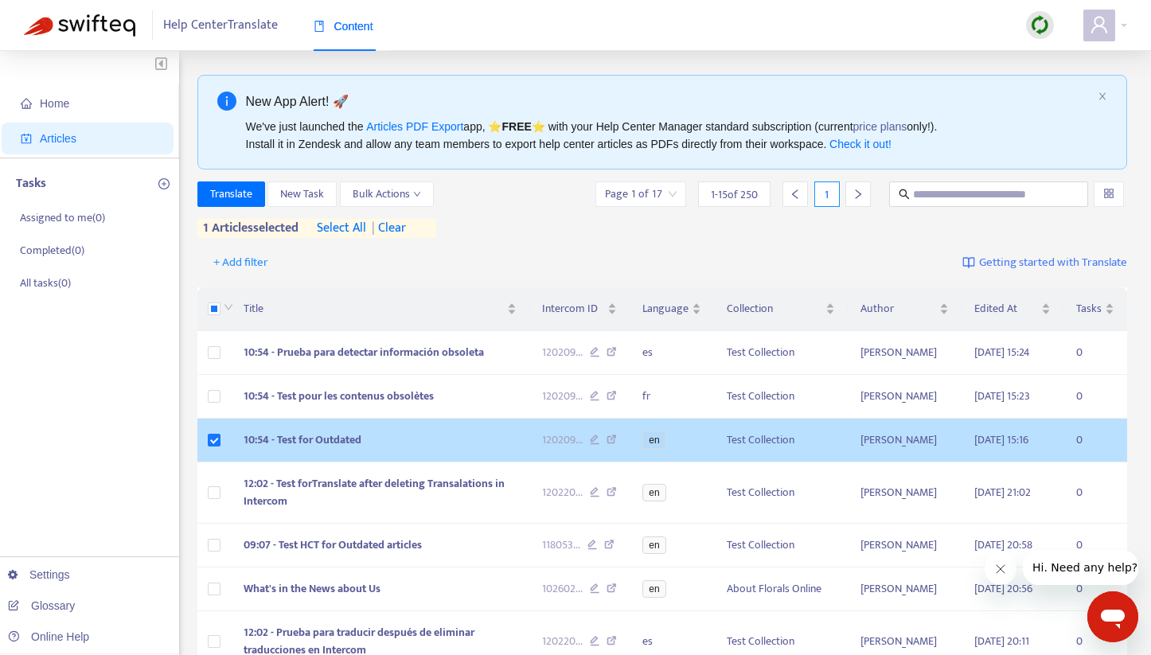
click at [385, 440] on td "10:54 - Test for Outdated" at bounding box center [380, 441] width 299 height 44
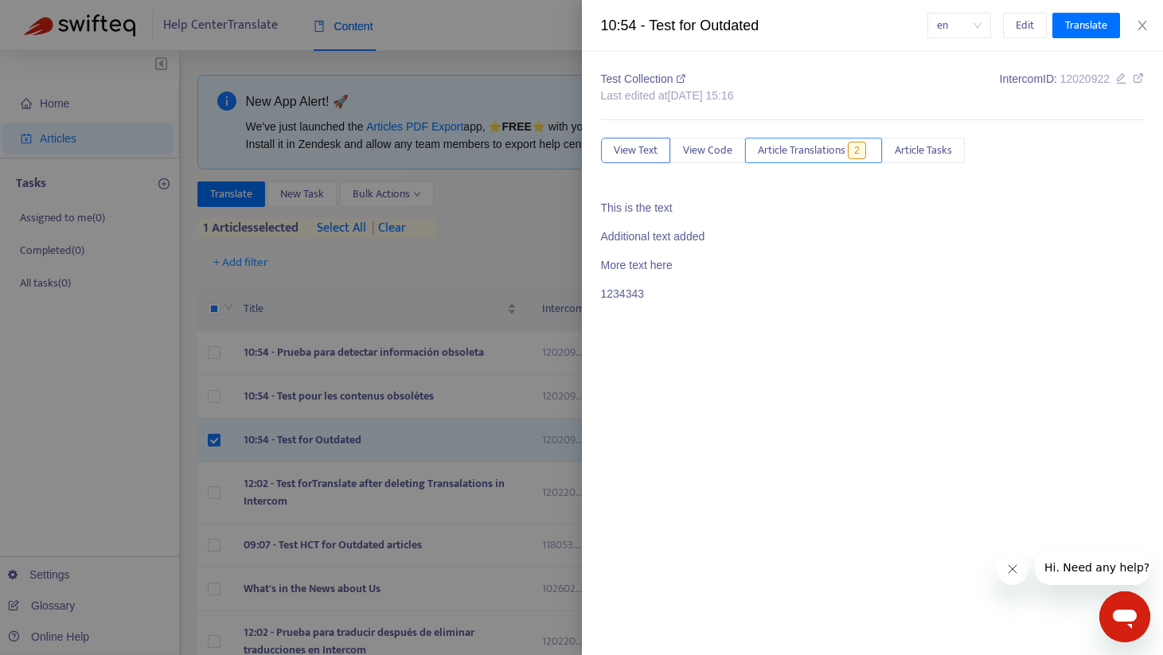
click at [836, 148] on span "Article Translations" at bounding box center [802, 151] width 88 height 18
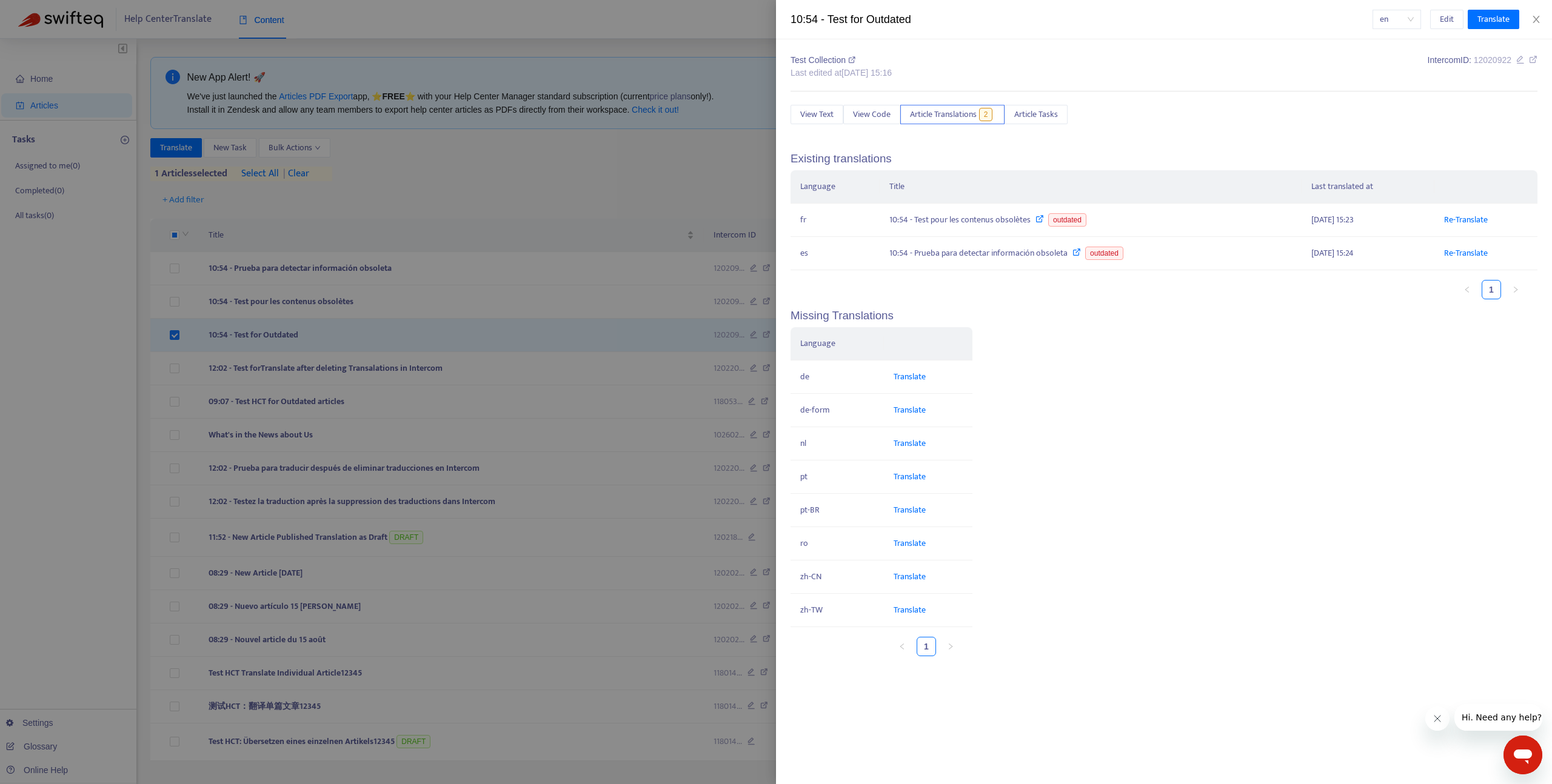
click at [490, 166] on div at bounding box center [776, 392] width 1552 height 784
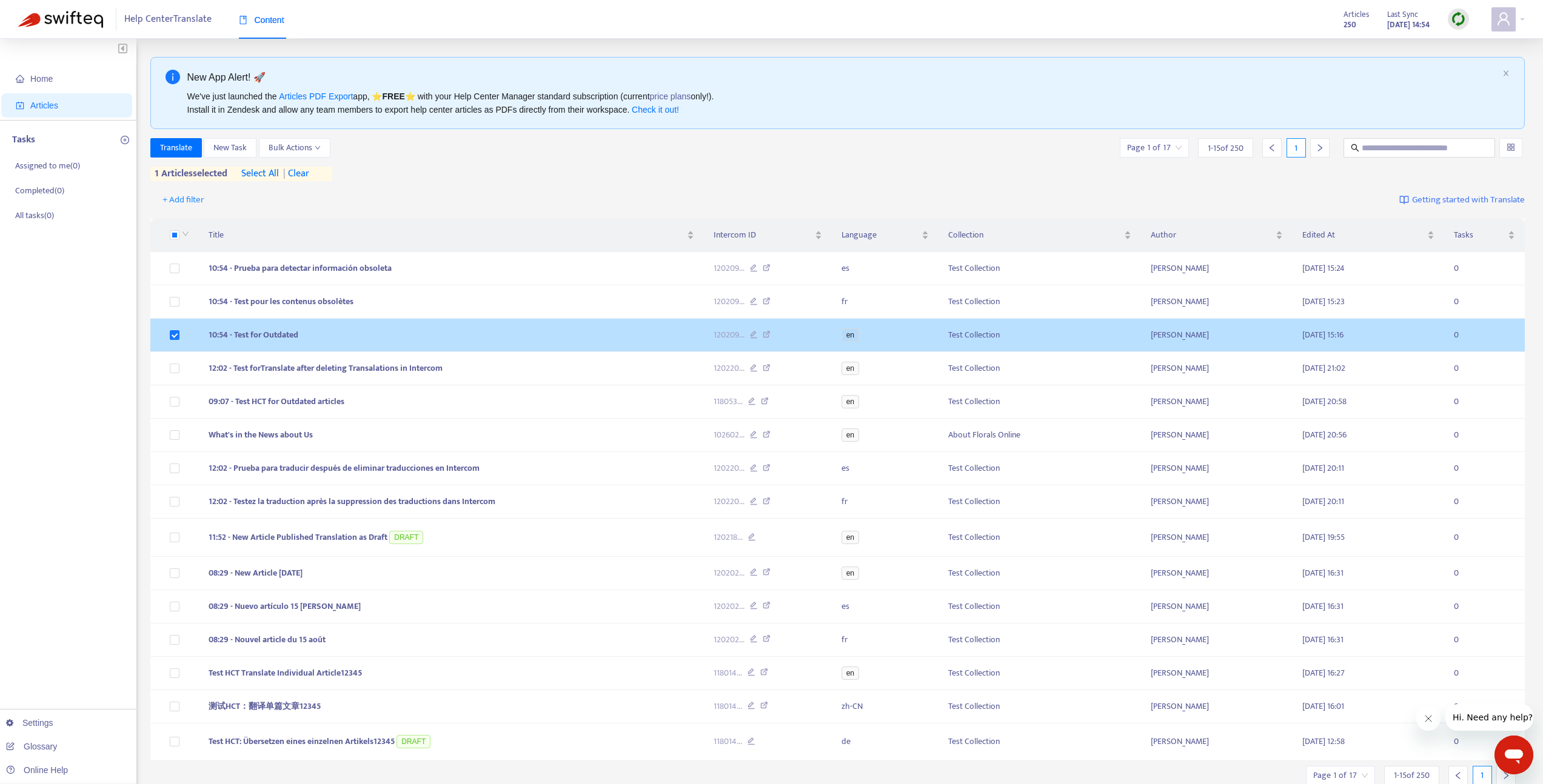
click at [343, 340] on td "10:54 - Test for Outdated" at bounding box center [451, 336] width 505 height 33
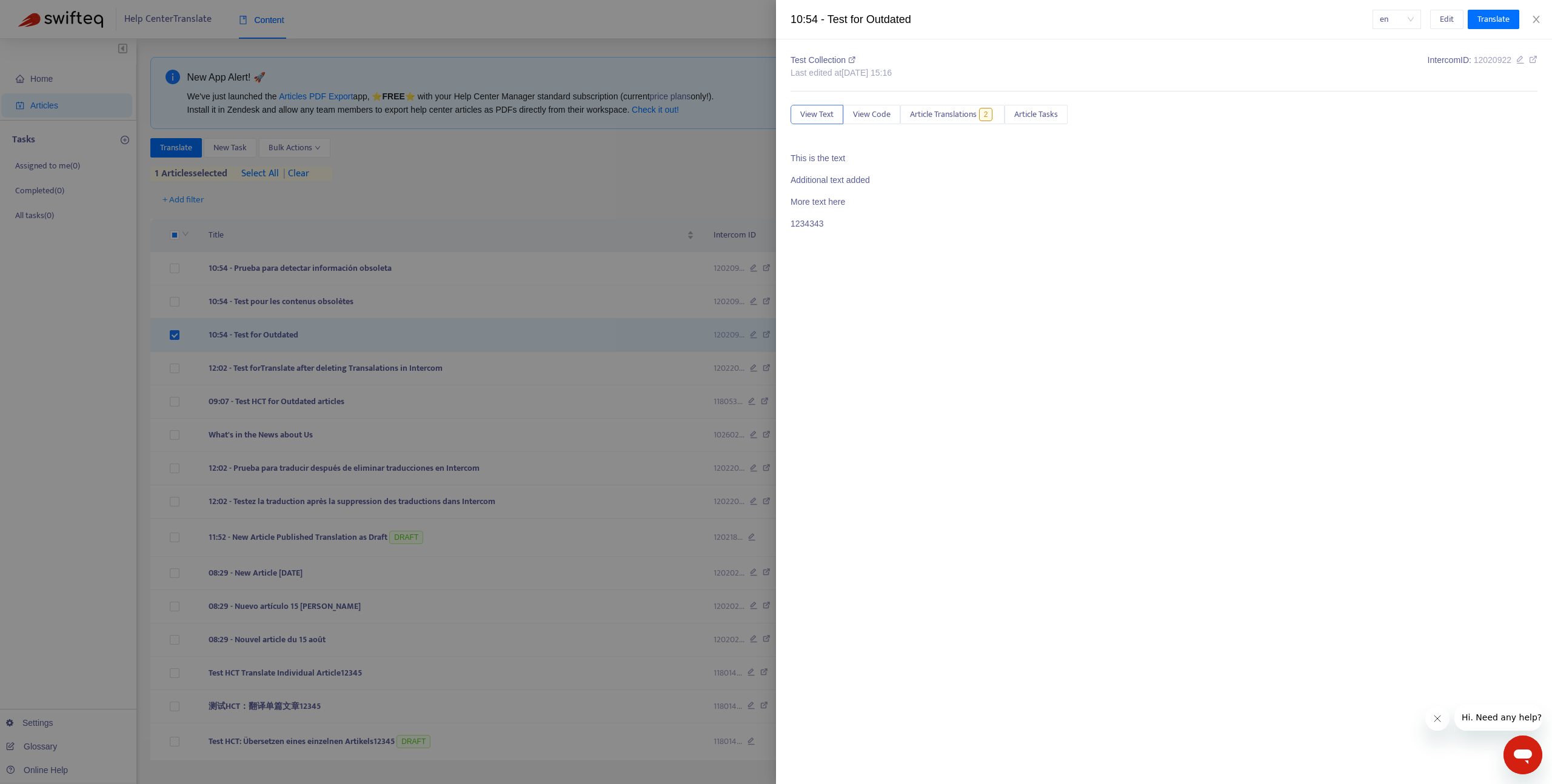
click at [885, 100] on div "Test Collection Last edited at 2025-08-16 15:16 Intercom ID: 12020922 View Text…" at bounding box center [1164, 147] width 747 height 186
click at [885, 110] on span "Article Translations" at bounding box center [944, 115] width 67 height 14
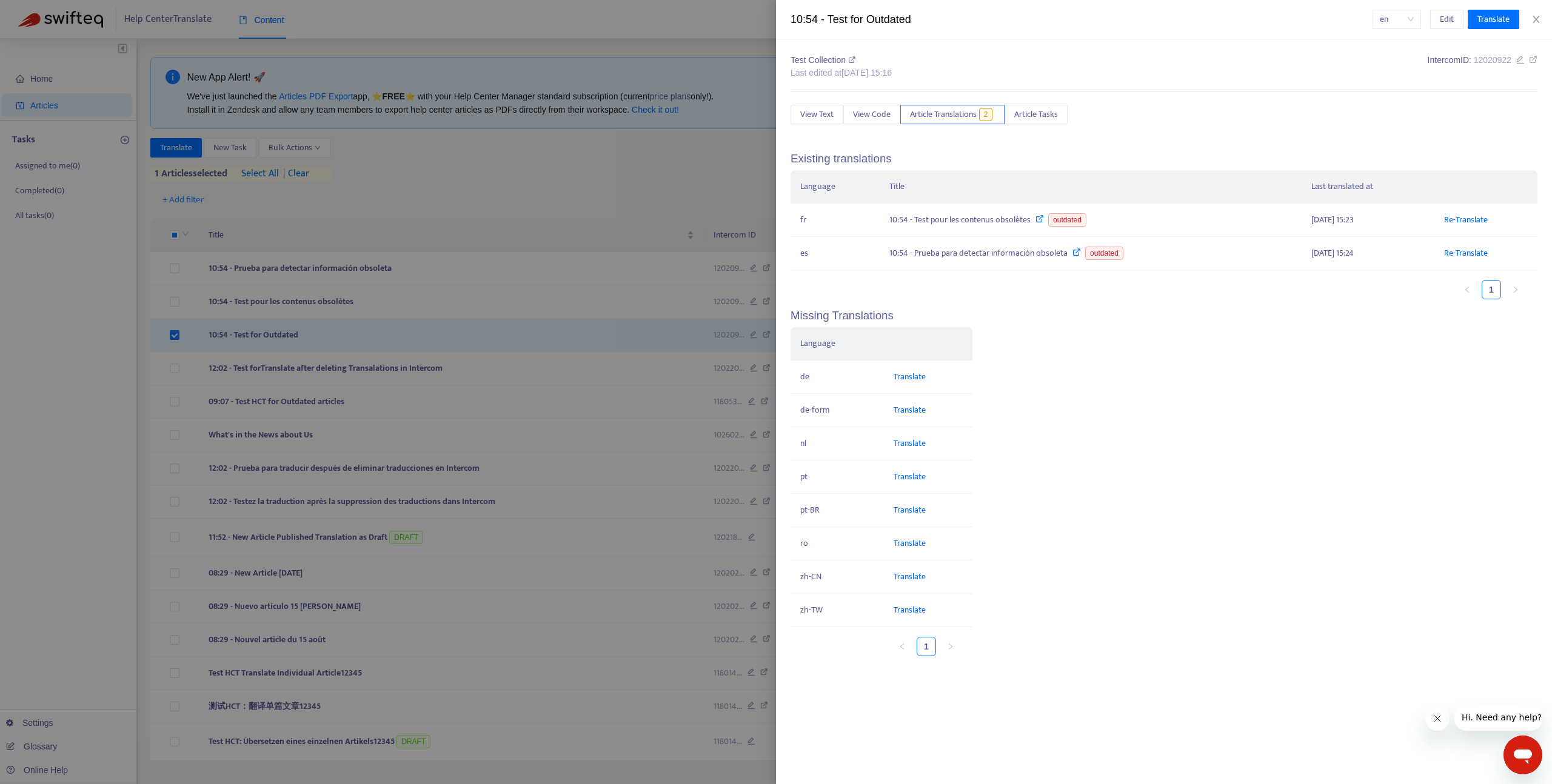
click at [615, 186] on div at bounding box center [776, 392] width 1552 height 784
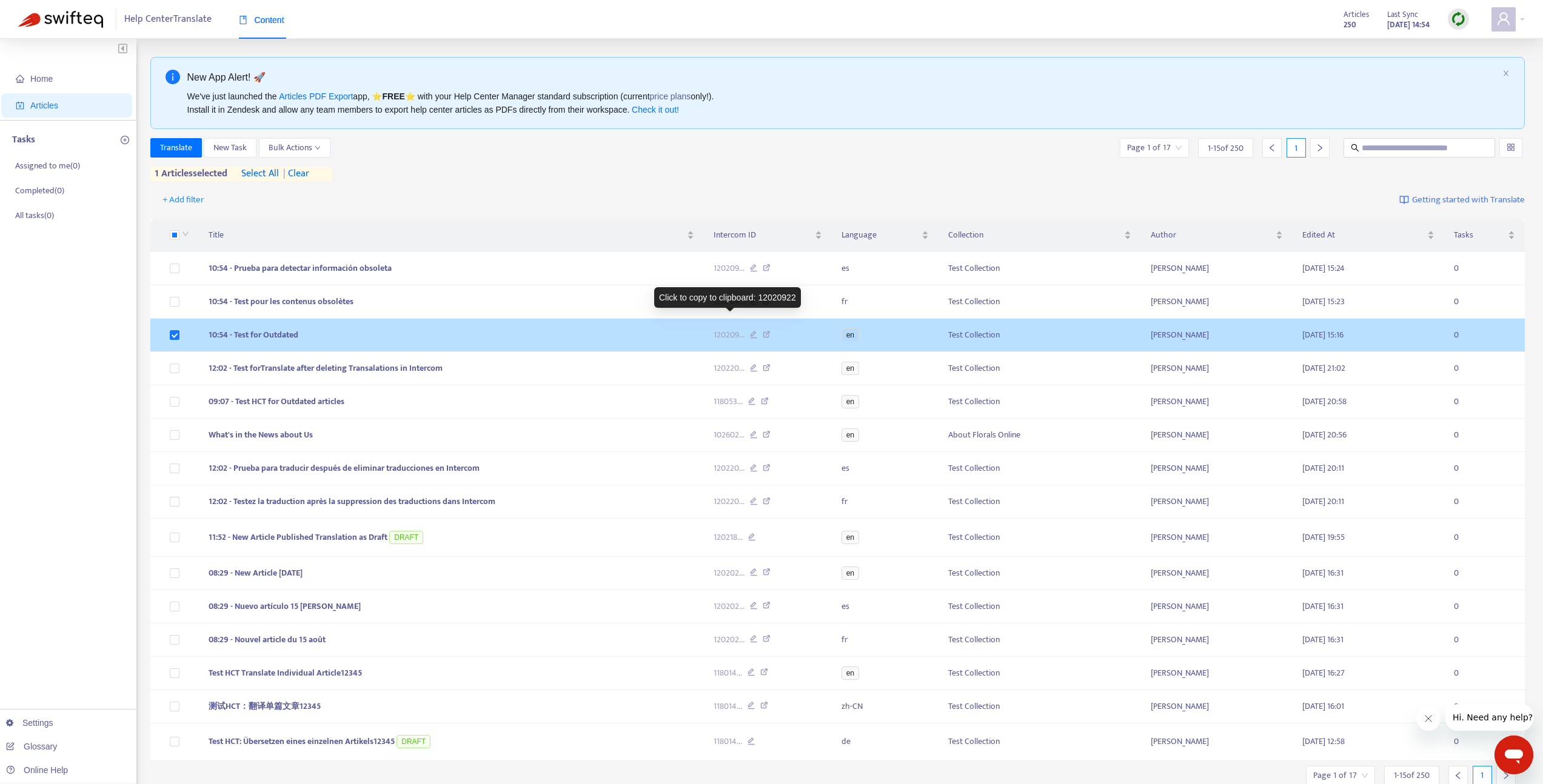
click at [716, 340] on span "120209 ..." at bounding box center [729, 336] width 31 height 14
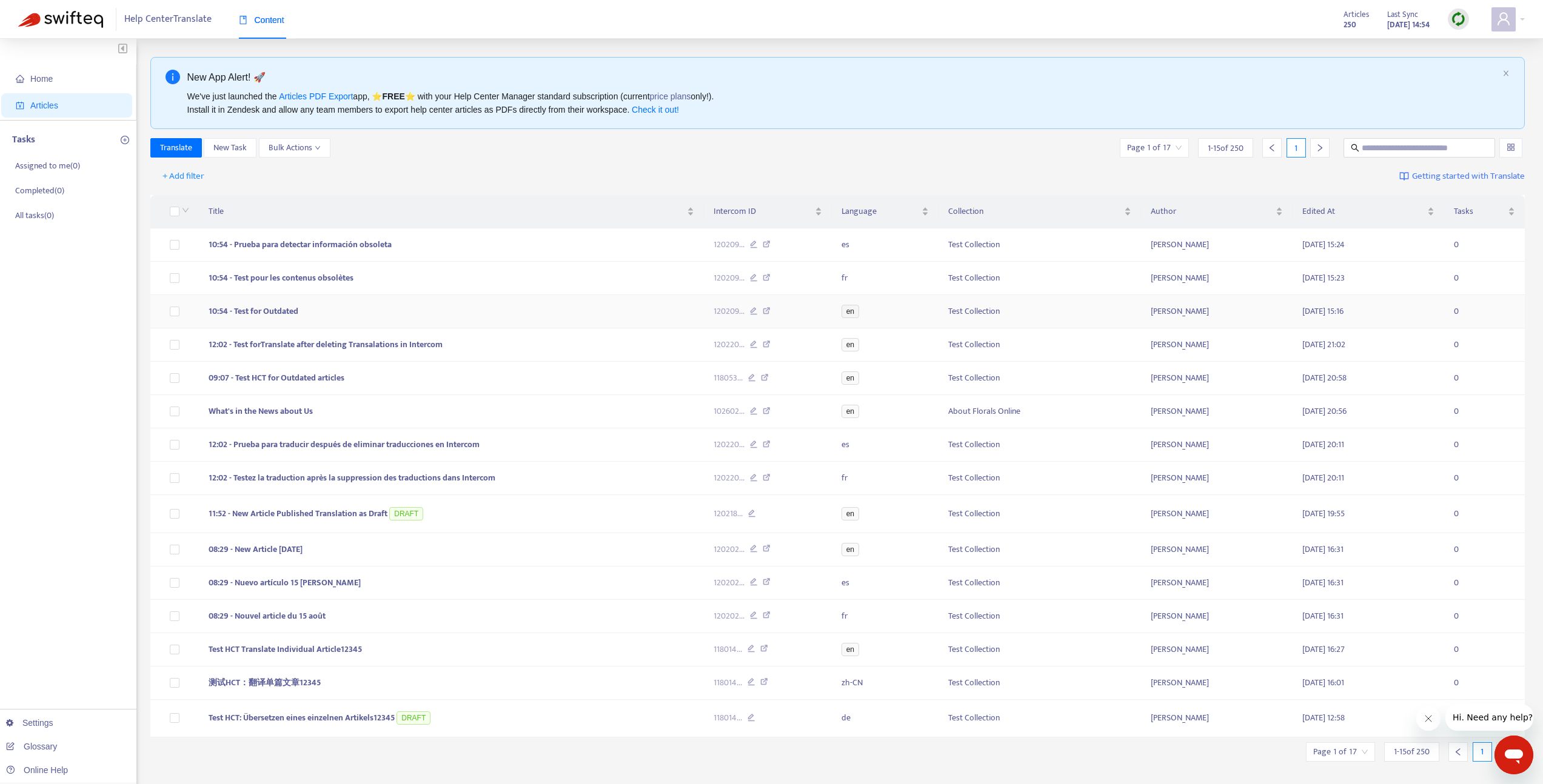
click at [323, 308] on td "10:54 - Test for Outdated" at bounding box center [451, 312] width 505 height 33
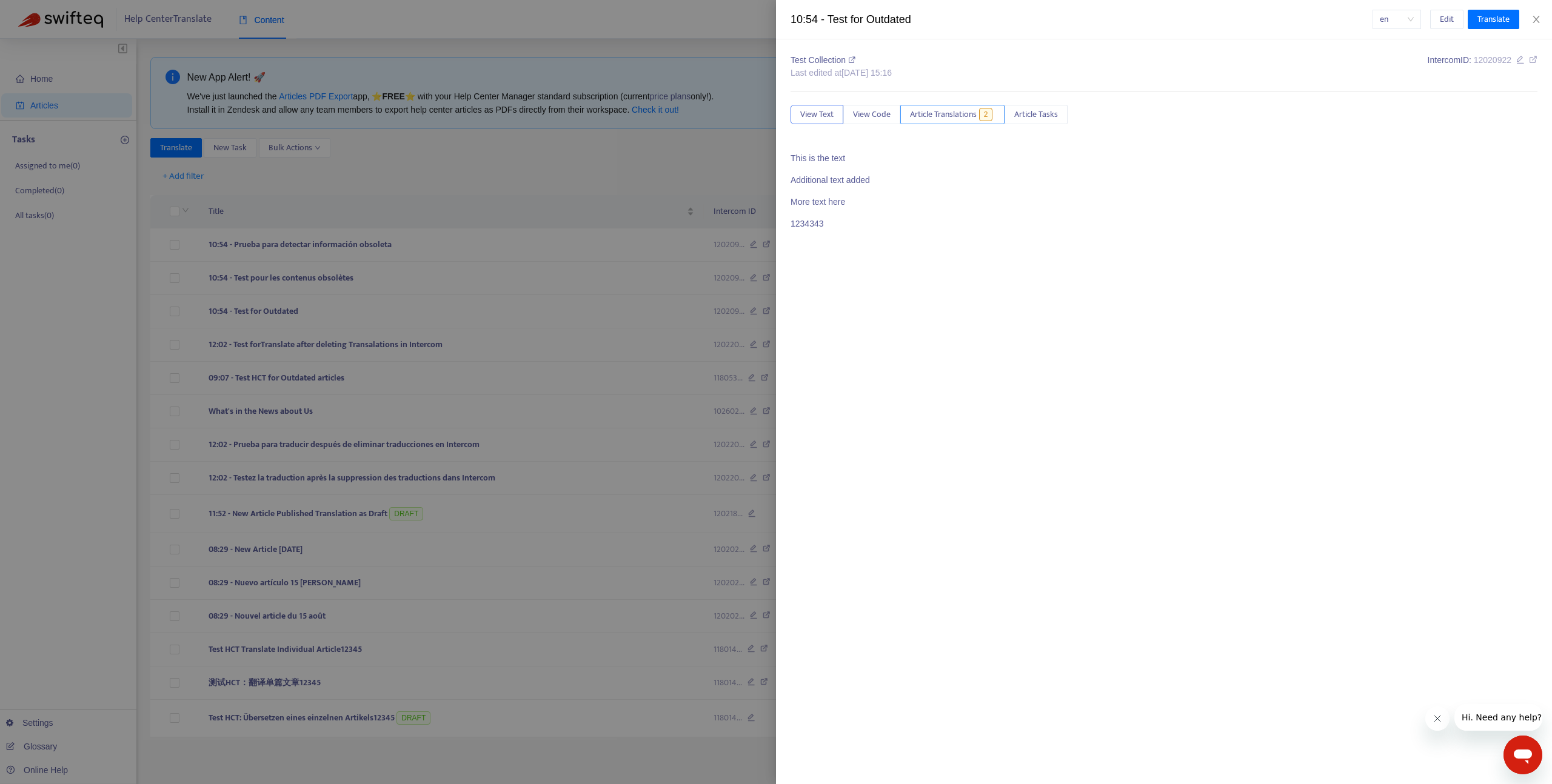
click at [961, 114] on span "Article Translations" at bounding box center [944, 115] width 67 height 14
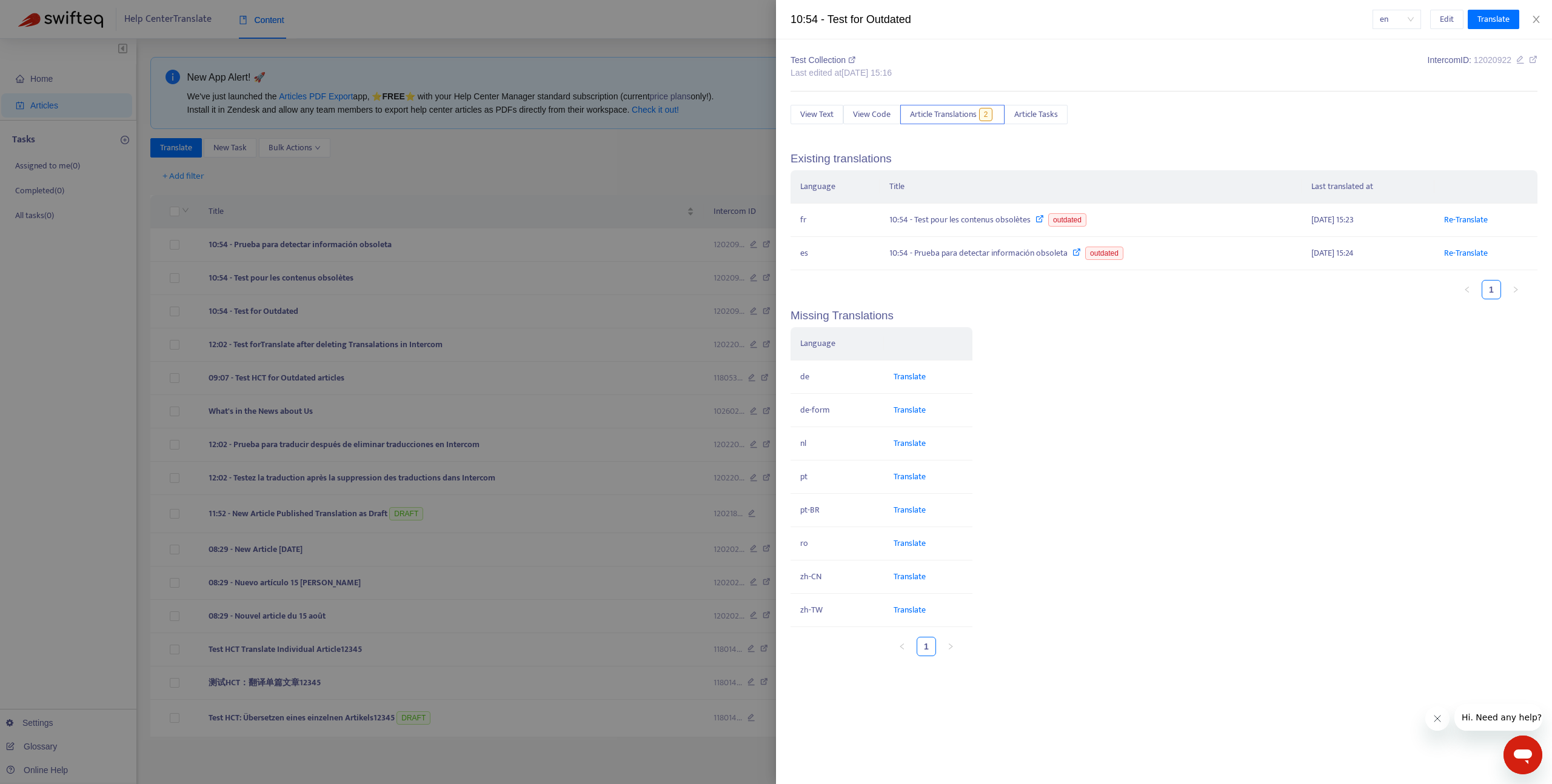
click at [471, 206] on div at bounding box center [776, 392] width 1552 height 784
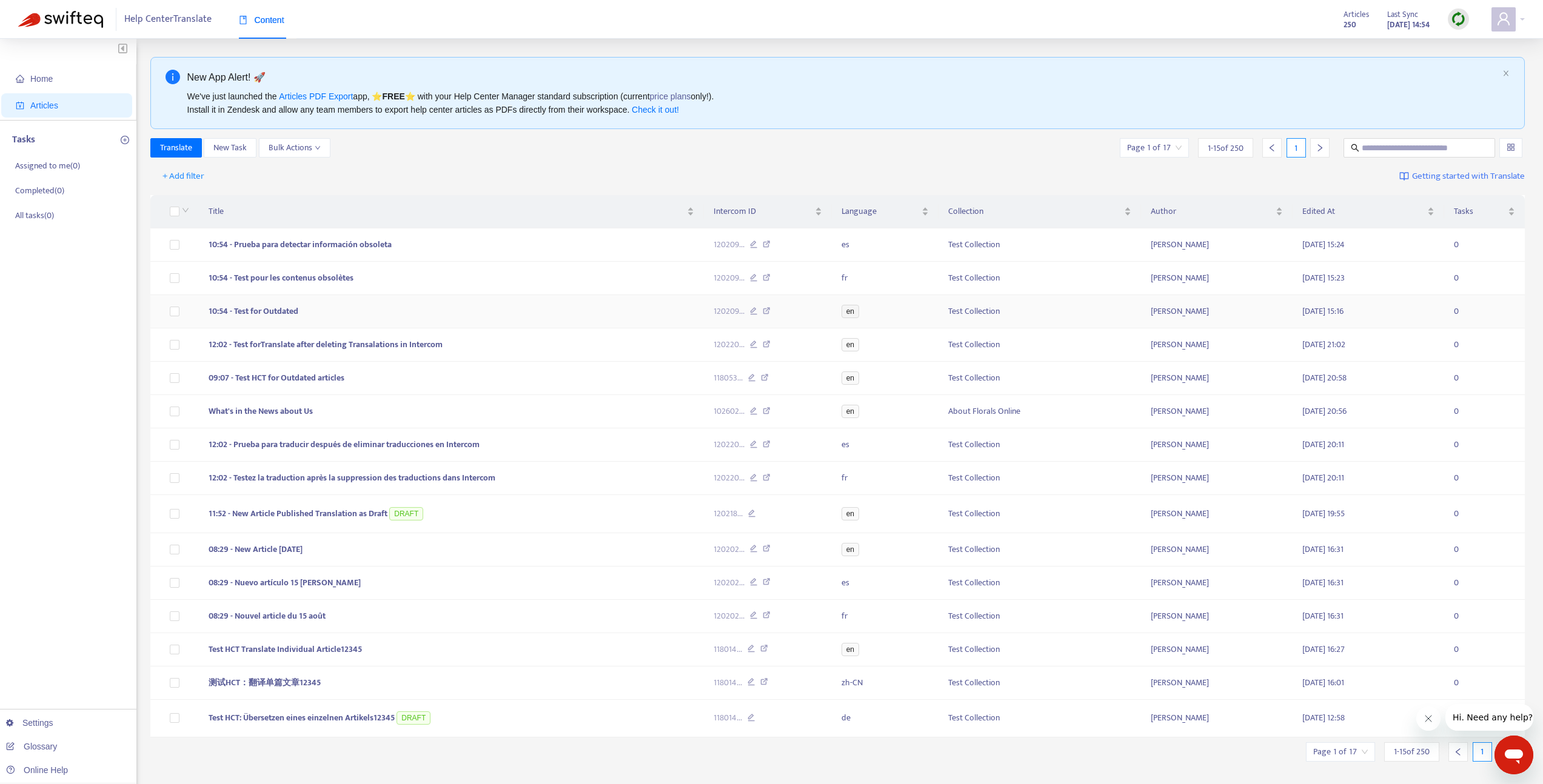
click at [329, 311] on td "10:54 - Test for Outdated" at bounding box center [451, 312] width 505 height 33
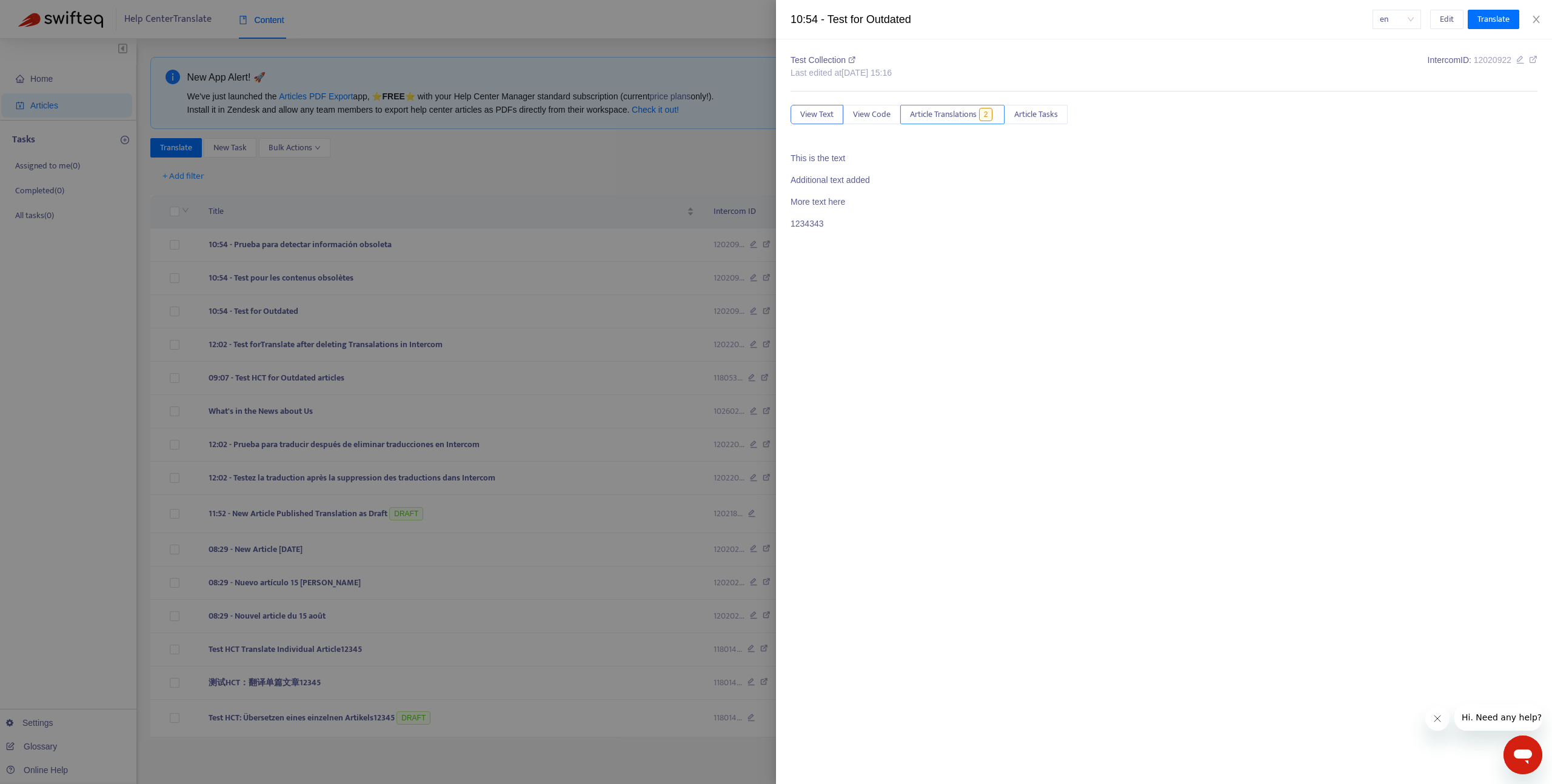
click at [939, 110] on span "Article Translations" at bounding box center [944, 115] width 67 height 14
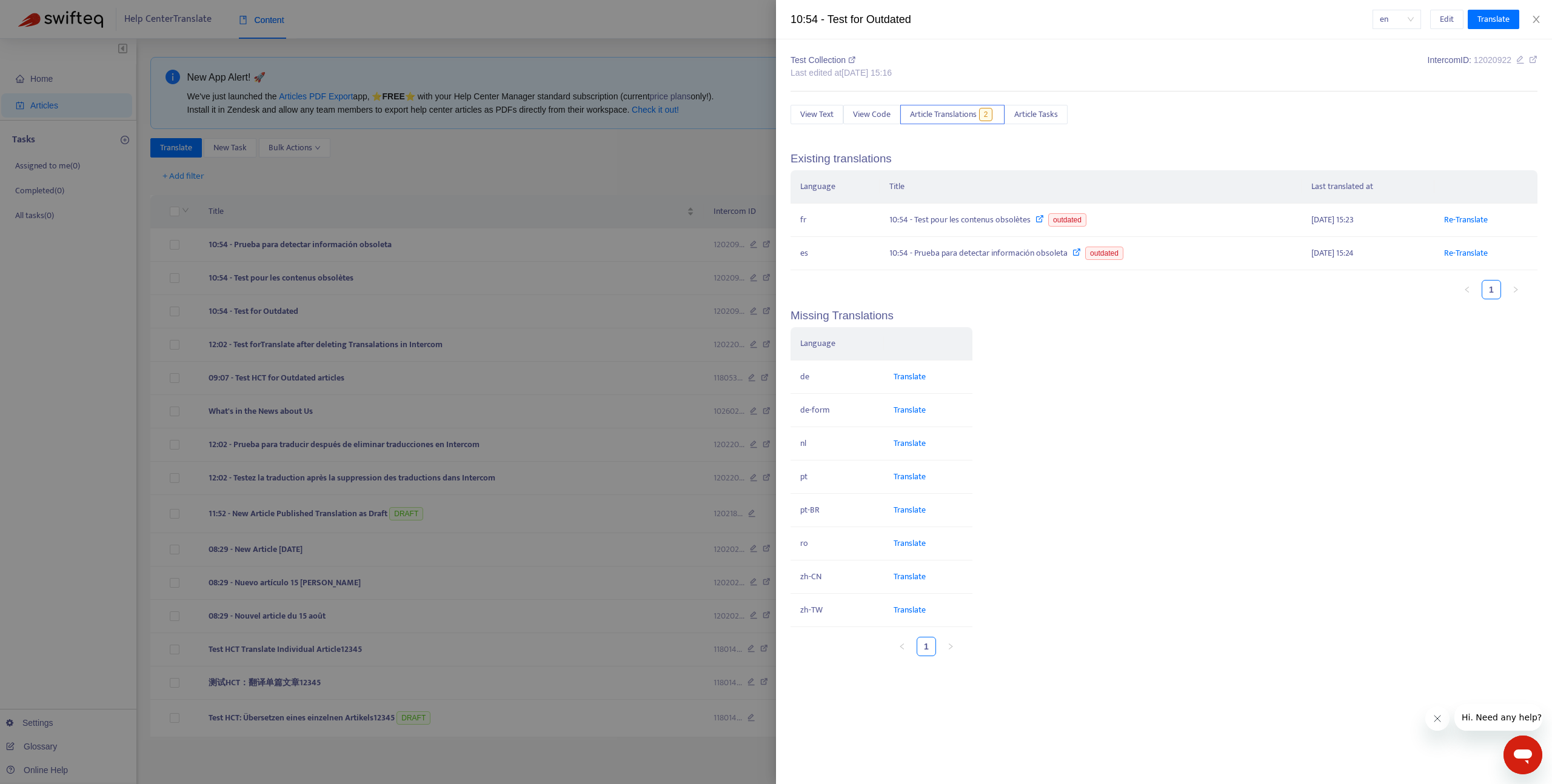
click at [401, 211] on div at bounding box center [776, 392] width 1552 height 784
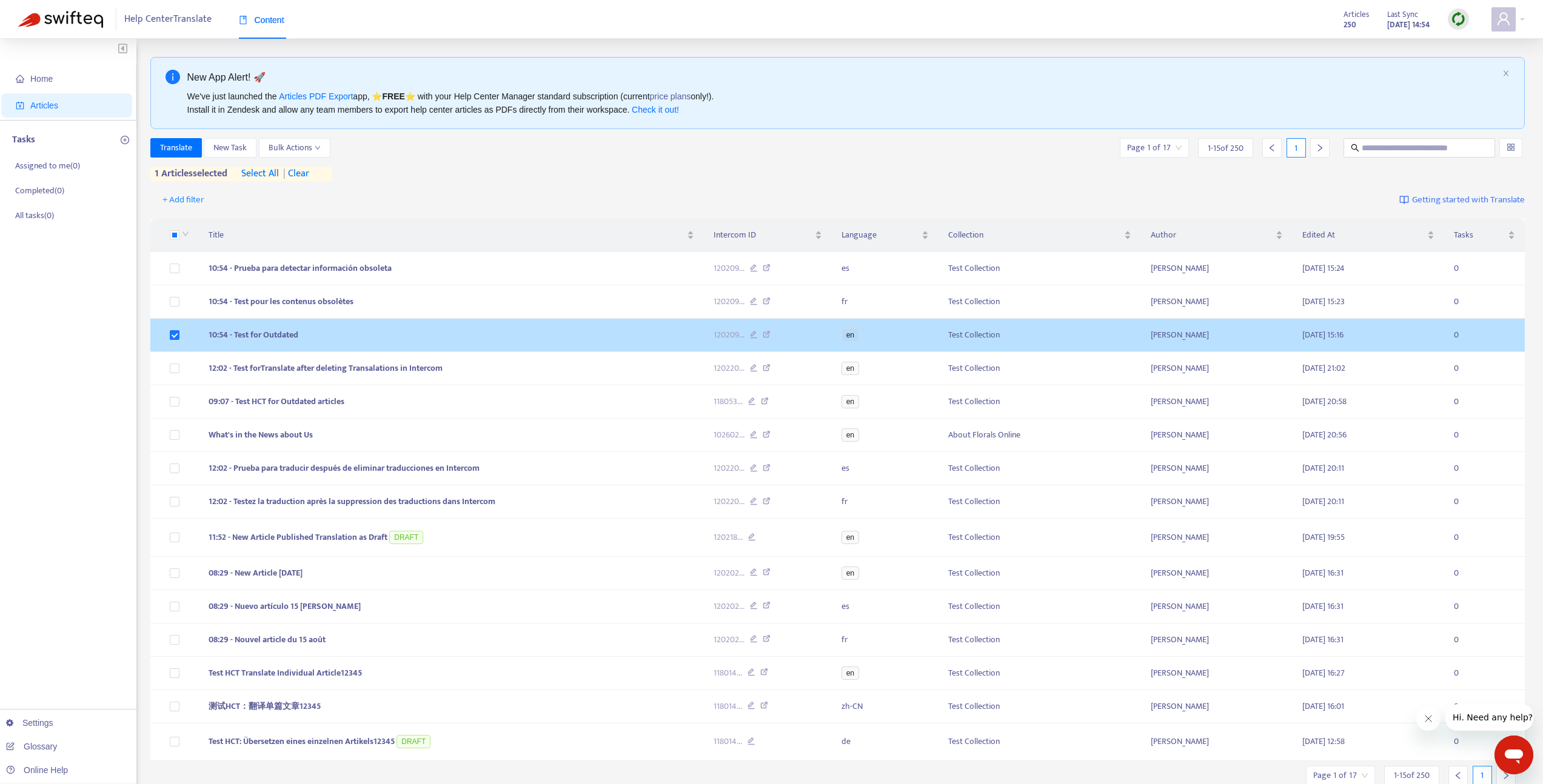
click at [721, 333] on span "120209 ..." at bounding box center [729, 336] width 31 height 14
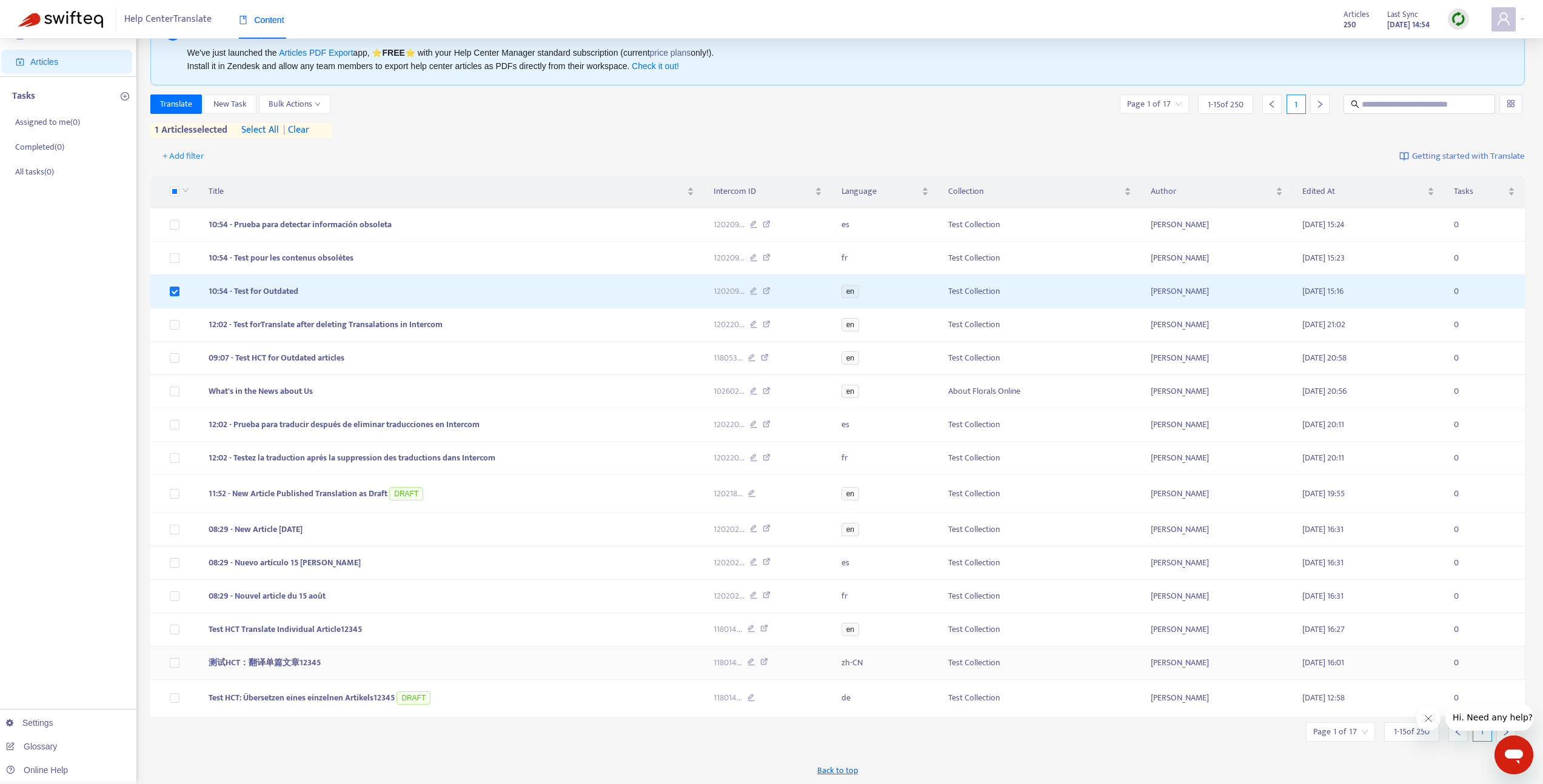
scroll to position [45, 0]
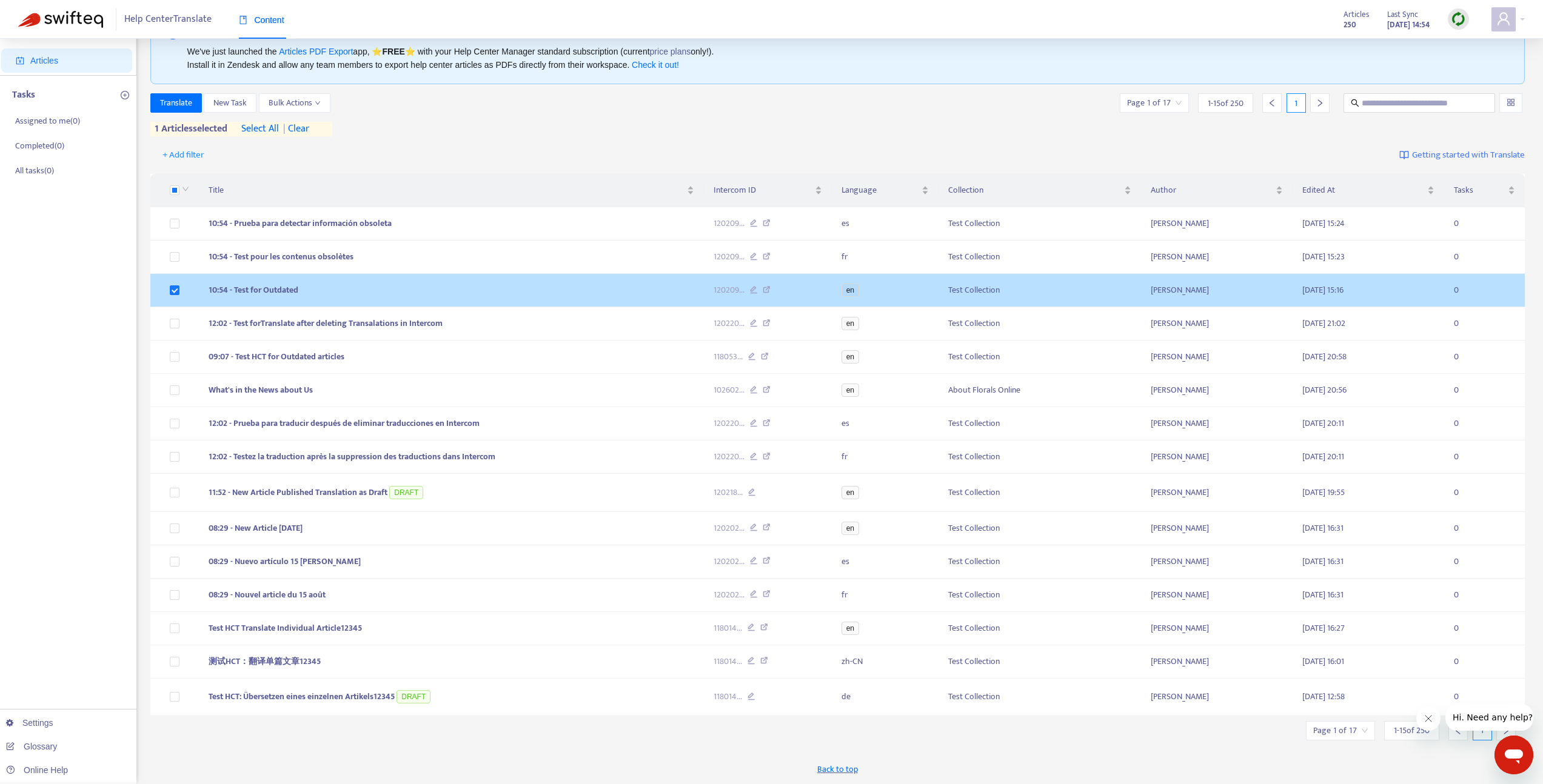
click at [369, 290] on td "10:54 - Test for Outdated" at bounding box center [451, 291] width 505 height 33
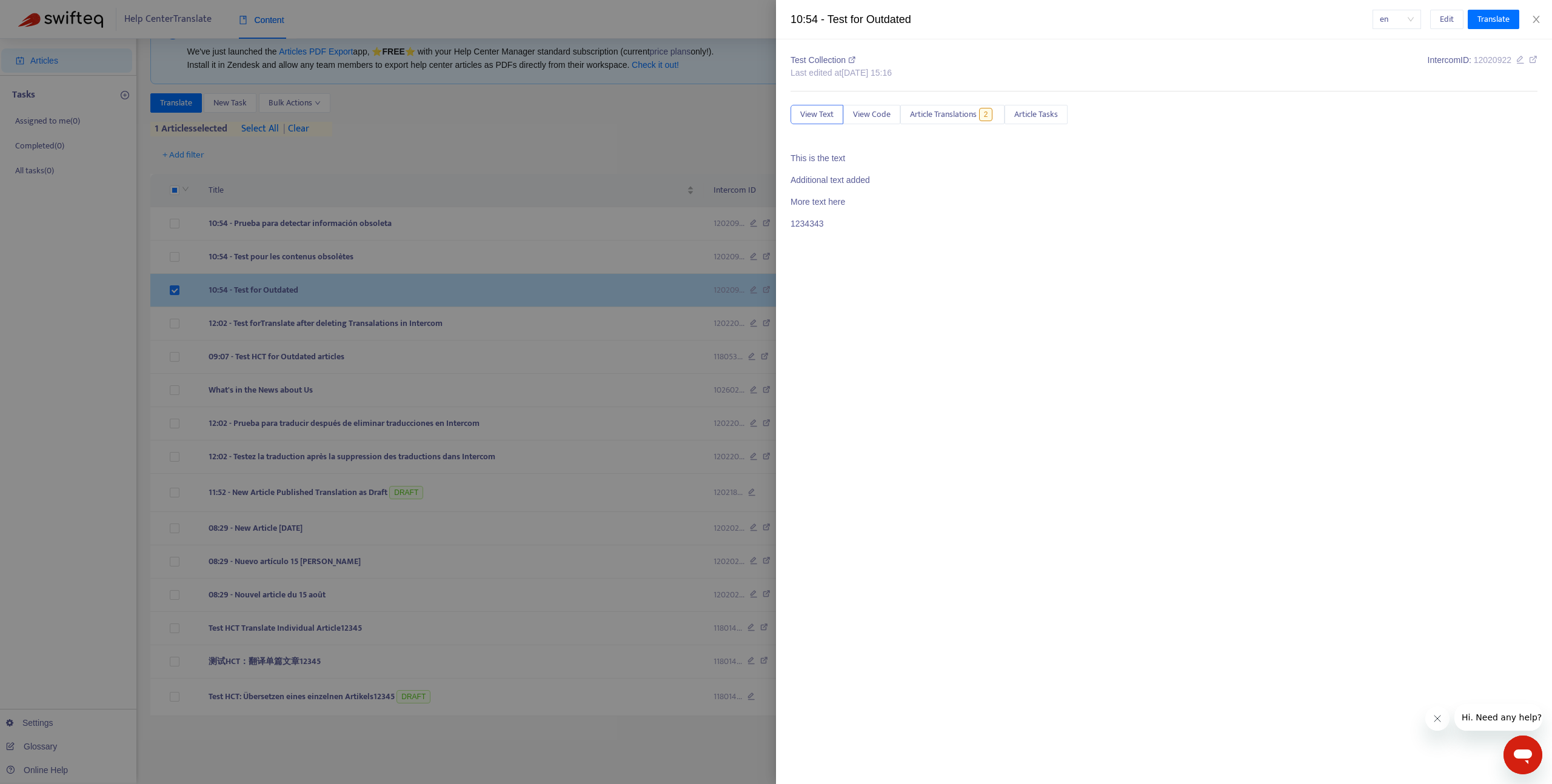
click at [369, 290] on div at bounding box center [776, 392] width 1552 height 784
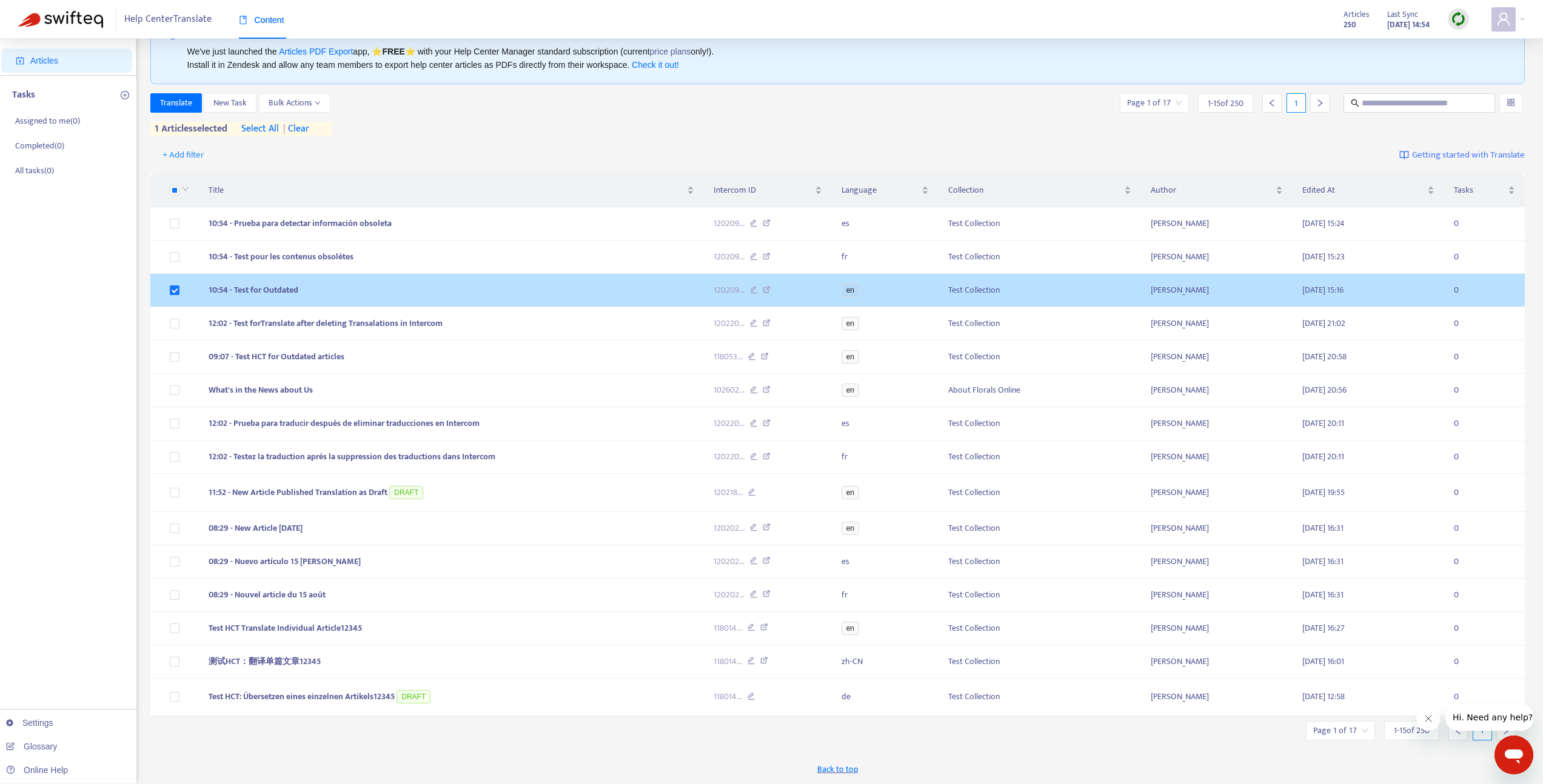
click at [369, 290] on td "10:54 - Test for Outdated" at bounding box center [451, 291] width 505 height 33
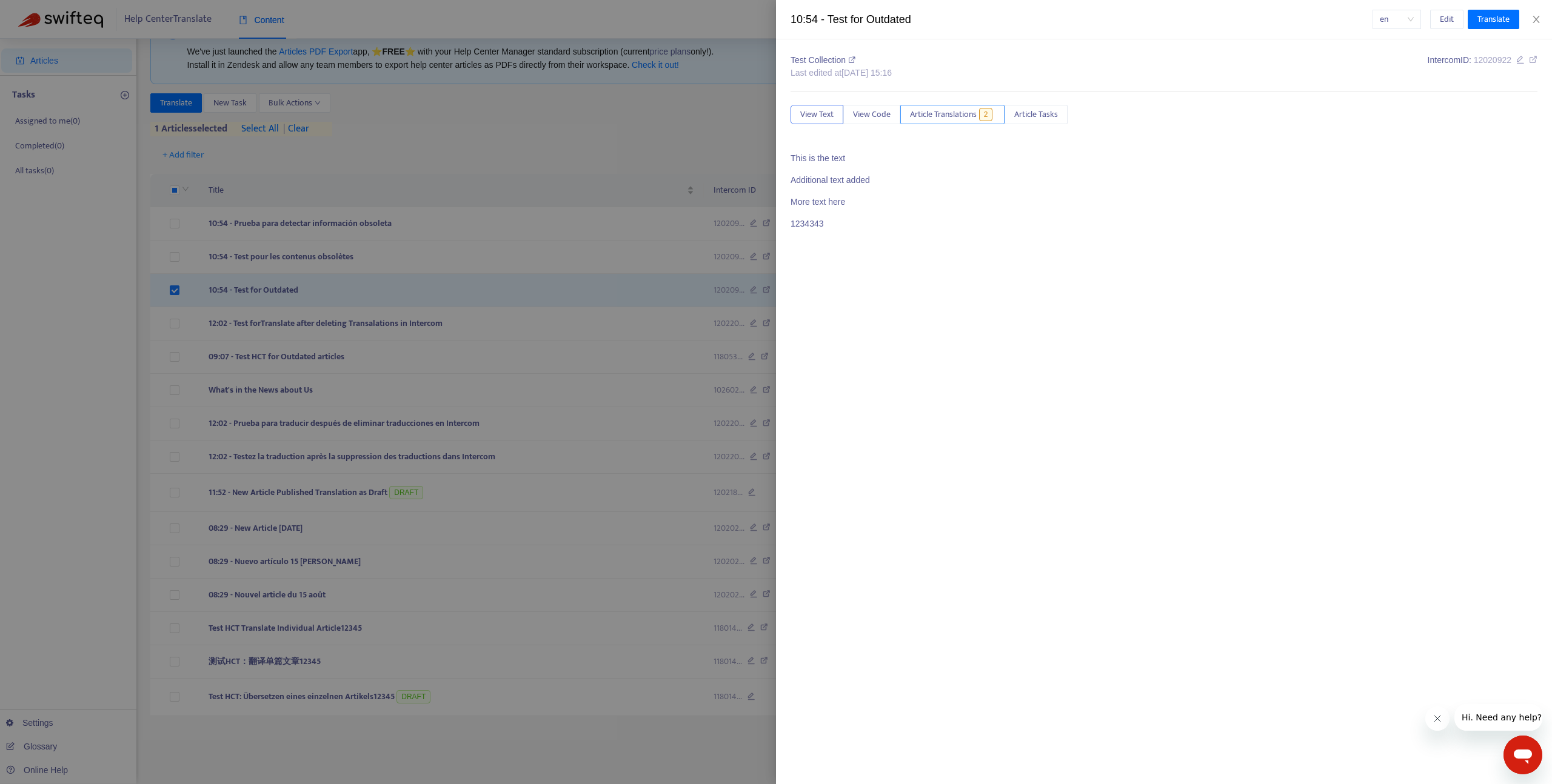
click at [956, 116] on span "Article Translations" at bounding box center [944, 115] width 67 height 14
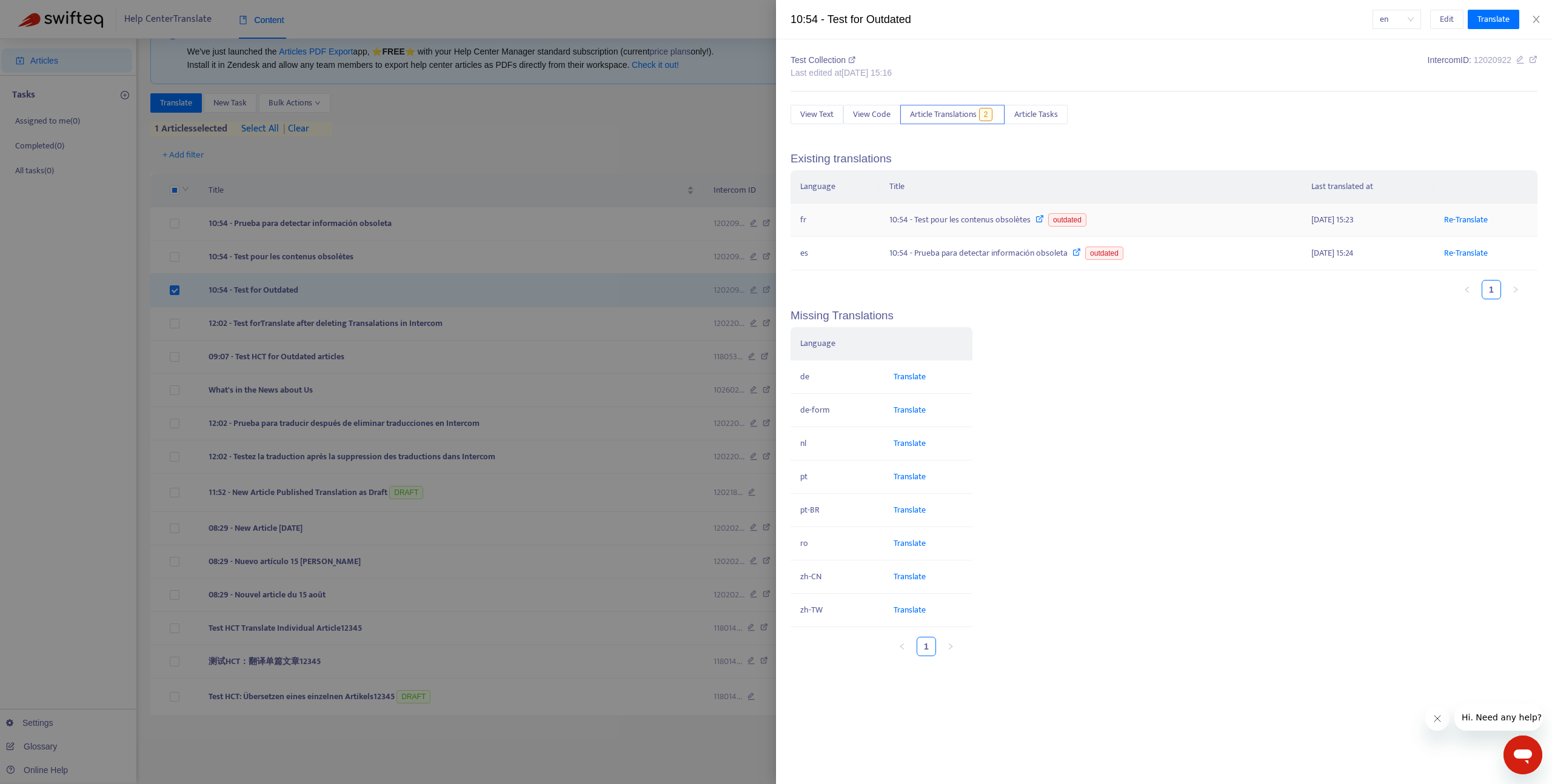
drag, startPoint x: 1375, startPoint y: 219, endPoint x: 1311, endPoint y: 221, distance: 64.0
click at [1311, 221] on td "[DATE] 15:23" at bounding box center [1368, 221] width 133 height 33
click at [241, 258] on div at bounding box center [776, 392] width 1552 height 784
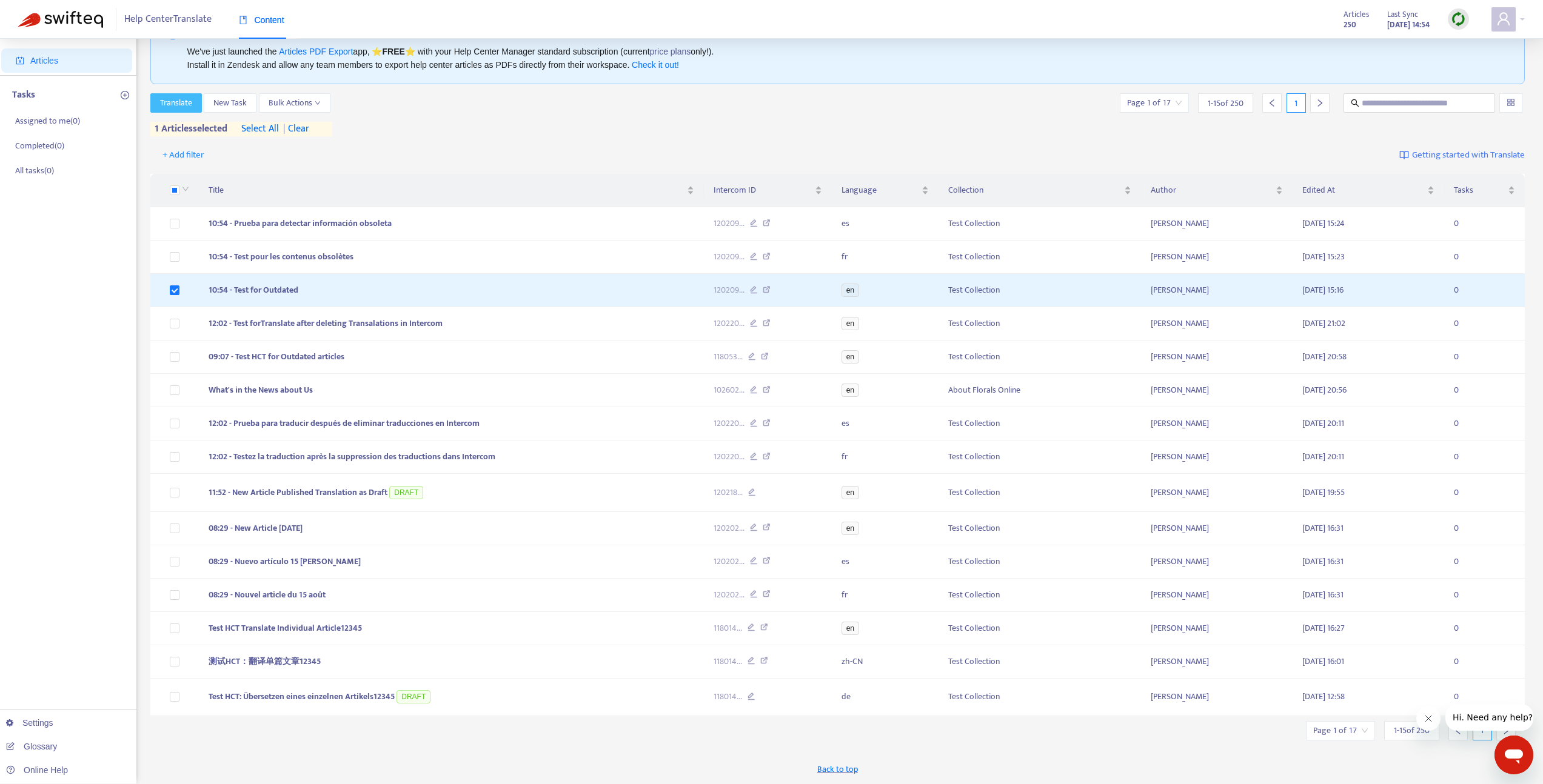
click at [174, 94] on button "Translate" at bounding box center [176, 103] width 52 height 19
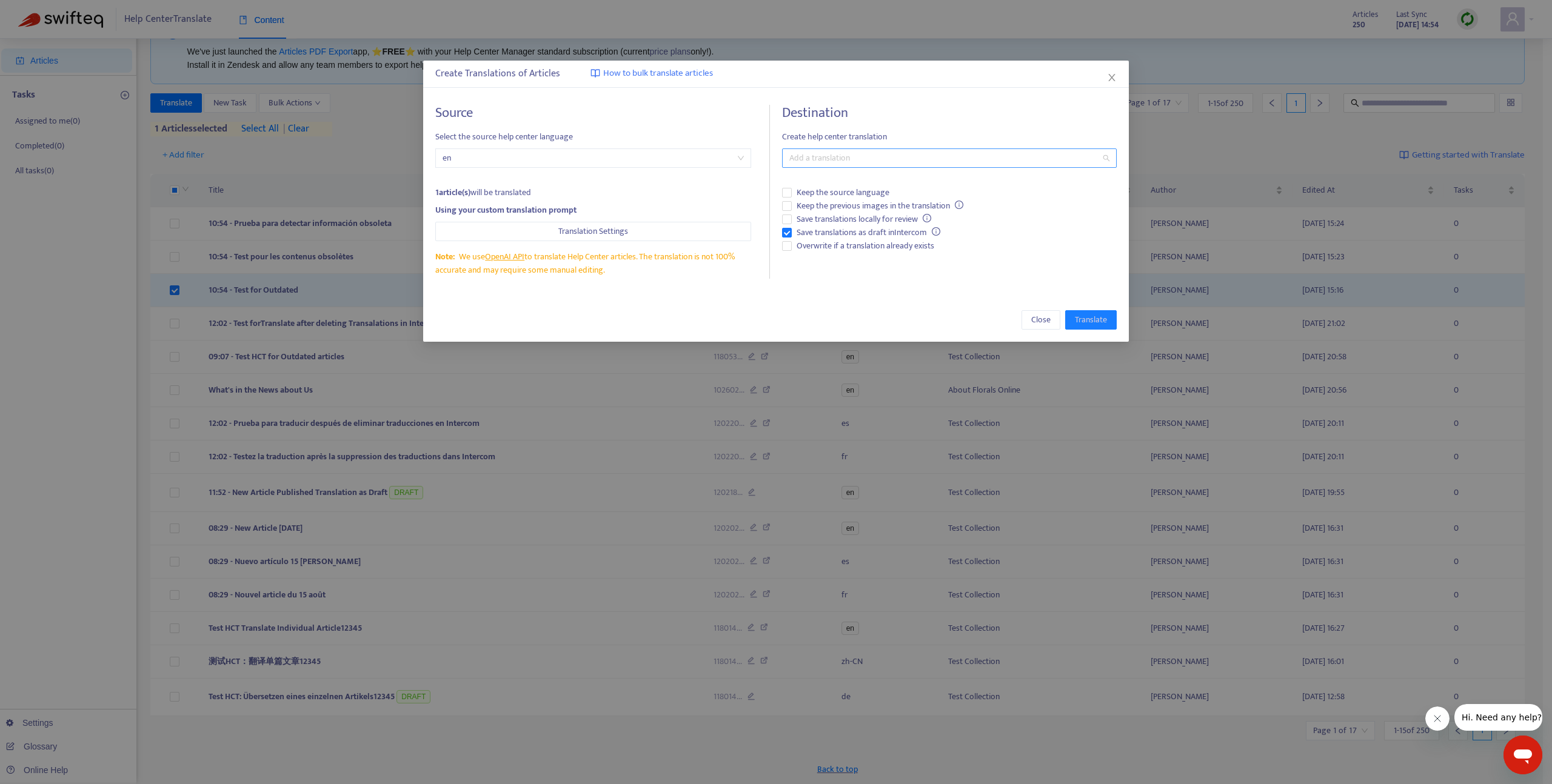
click at [870, 163] on div at bounding box center [944, 158] width 317 height 14
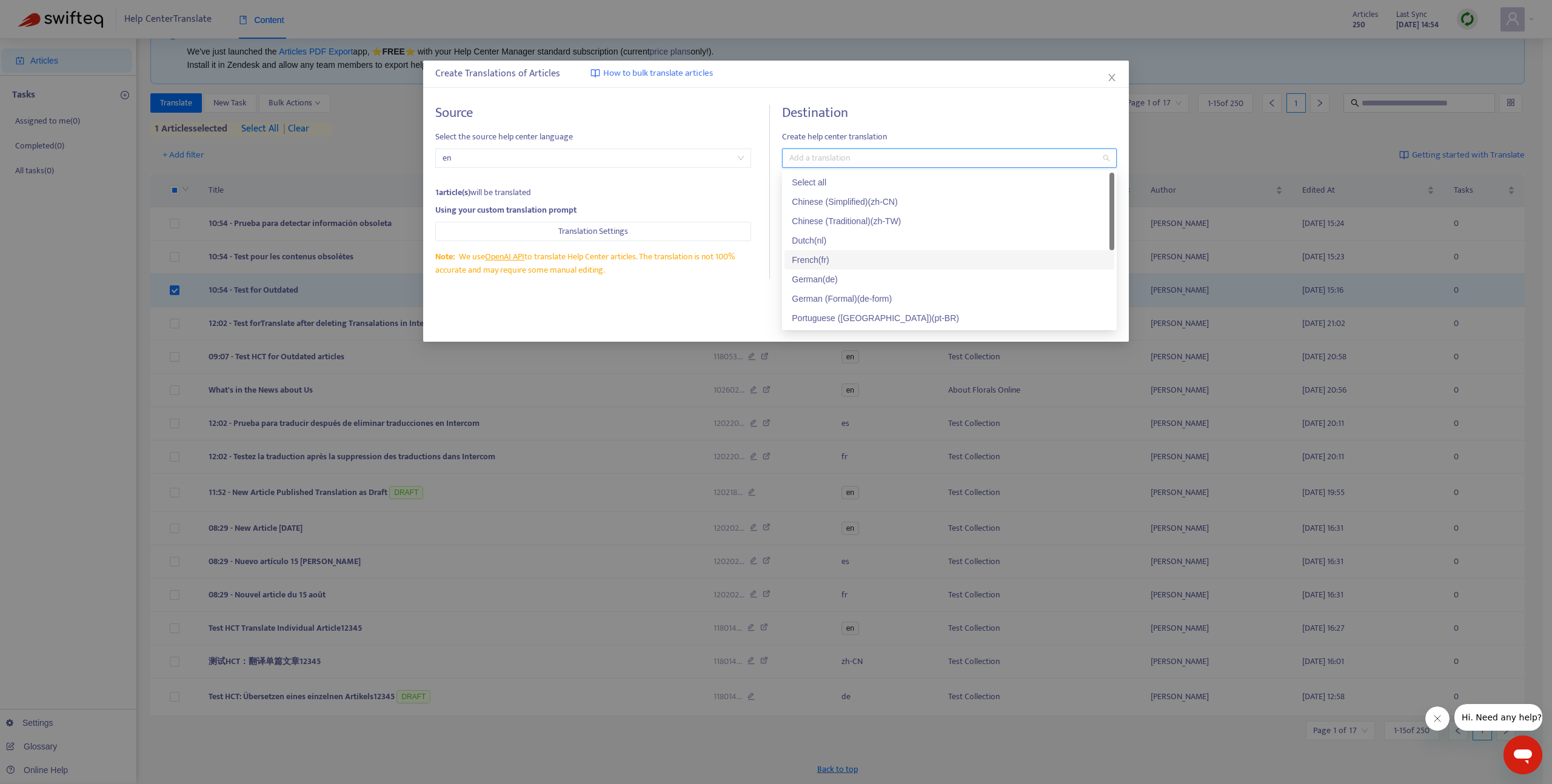
click at [818, 256] on div "French ( fr )" at bounding box center [950, 260] width 315 height 14
click at [746, 301] on div "Close Translate" at bounding box center [777, 320] width 707 height 43
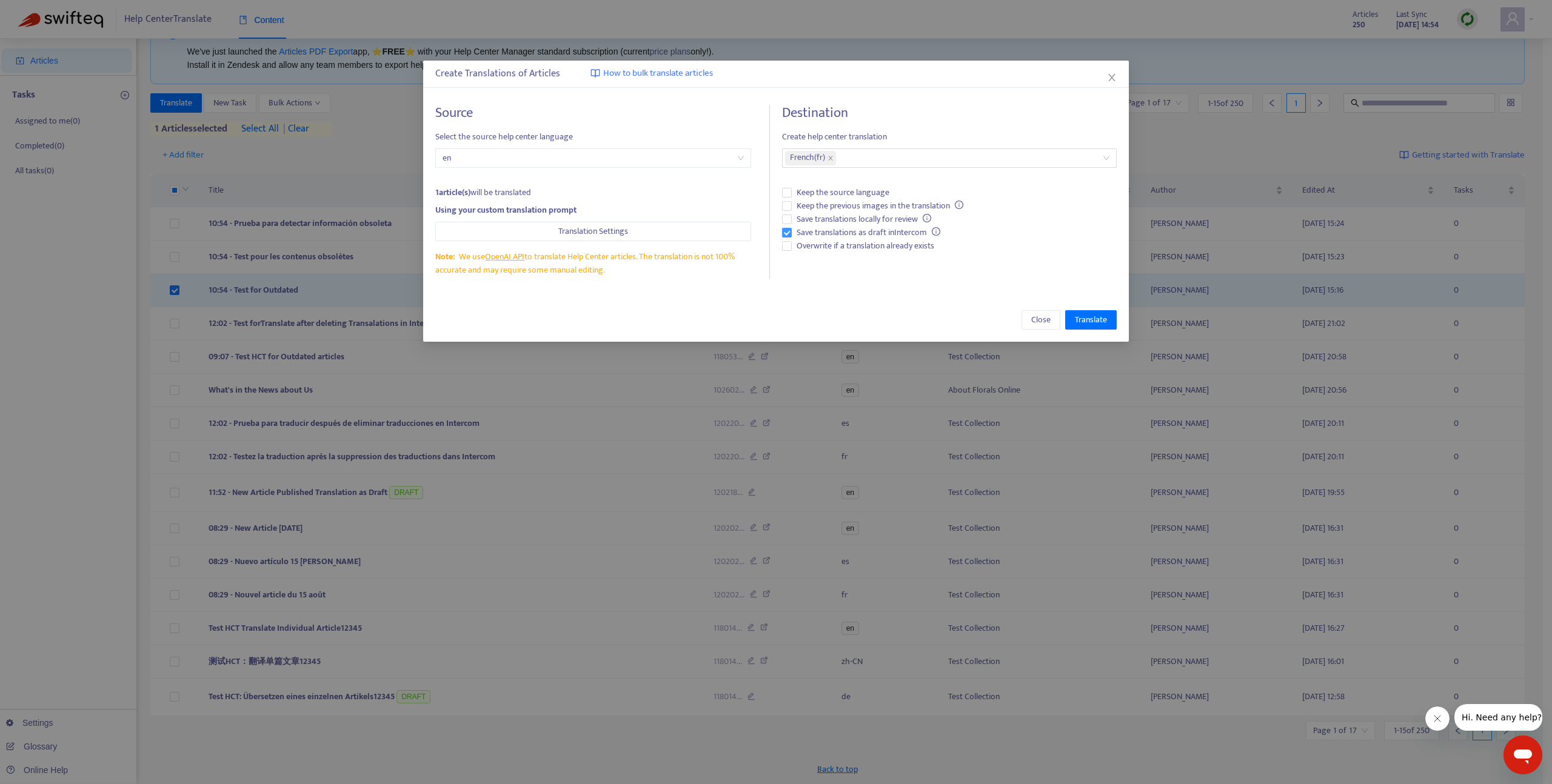
click at [822, 234] on span "Save translations as draft in Intercom" at bounding box center [868, 233] width 153 height 14
click at [816, 247] on span "Overwrite if a translation already exists" at bounding box center [865, 247] width 147 height 14
click at [1088, 317] on span "Translate" at bounding box center [1091, 320] width 32 height 14
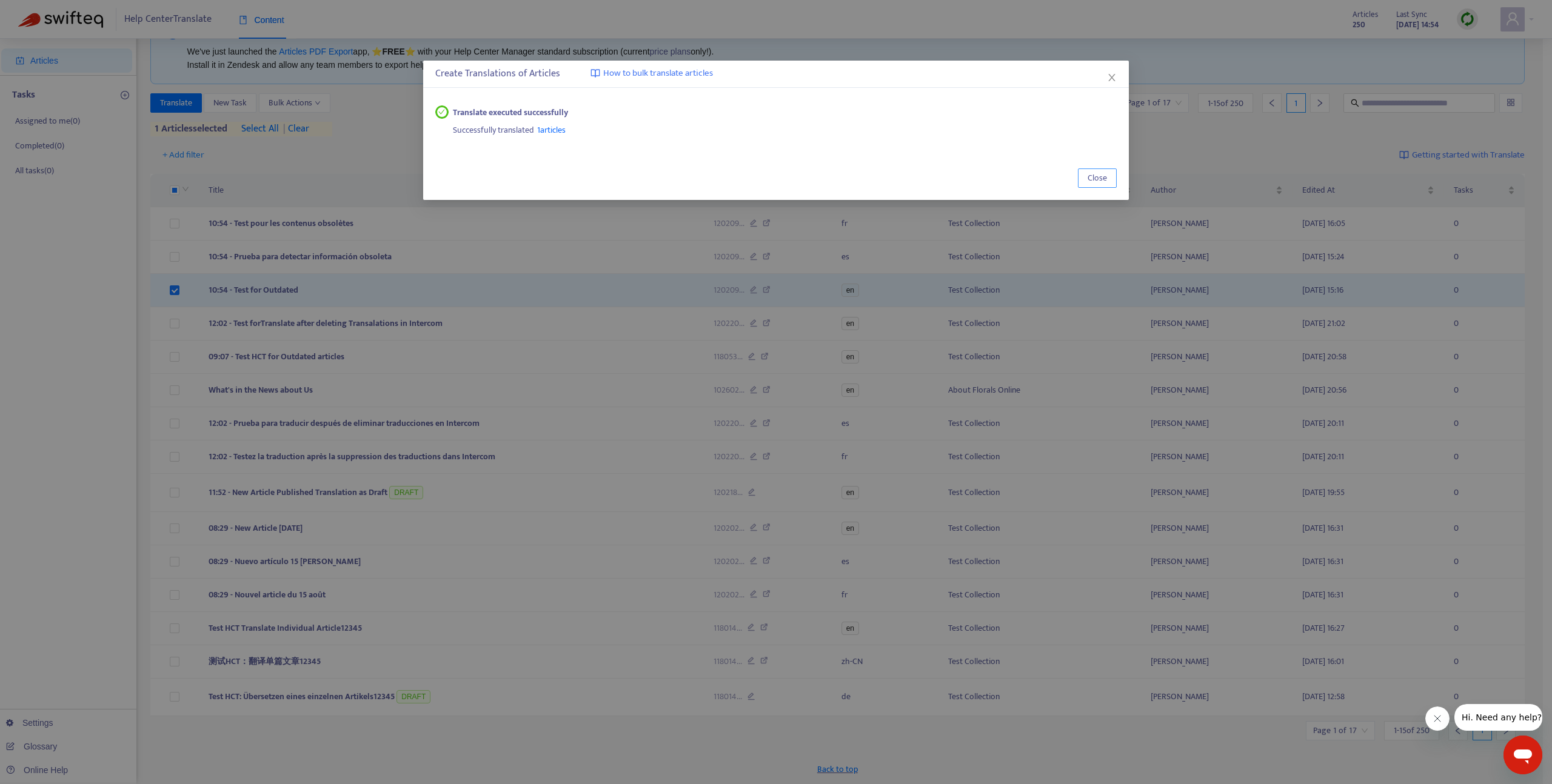
click at [1097, 175] on span "Close" at bounding box center [1097, 178] width 19 height 14
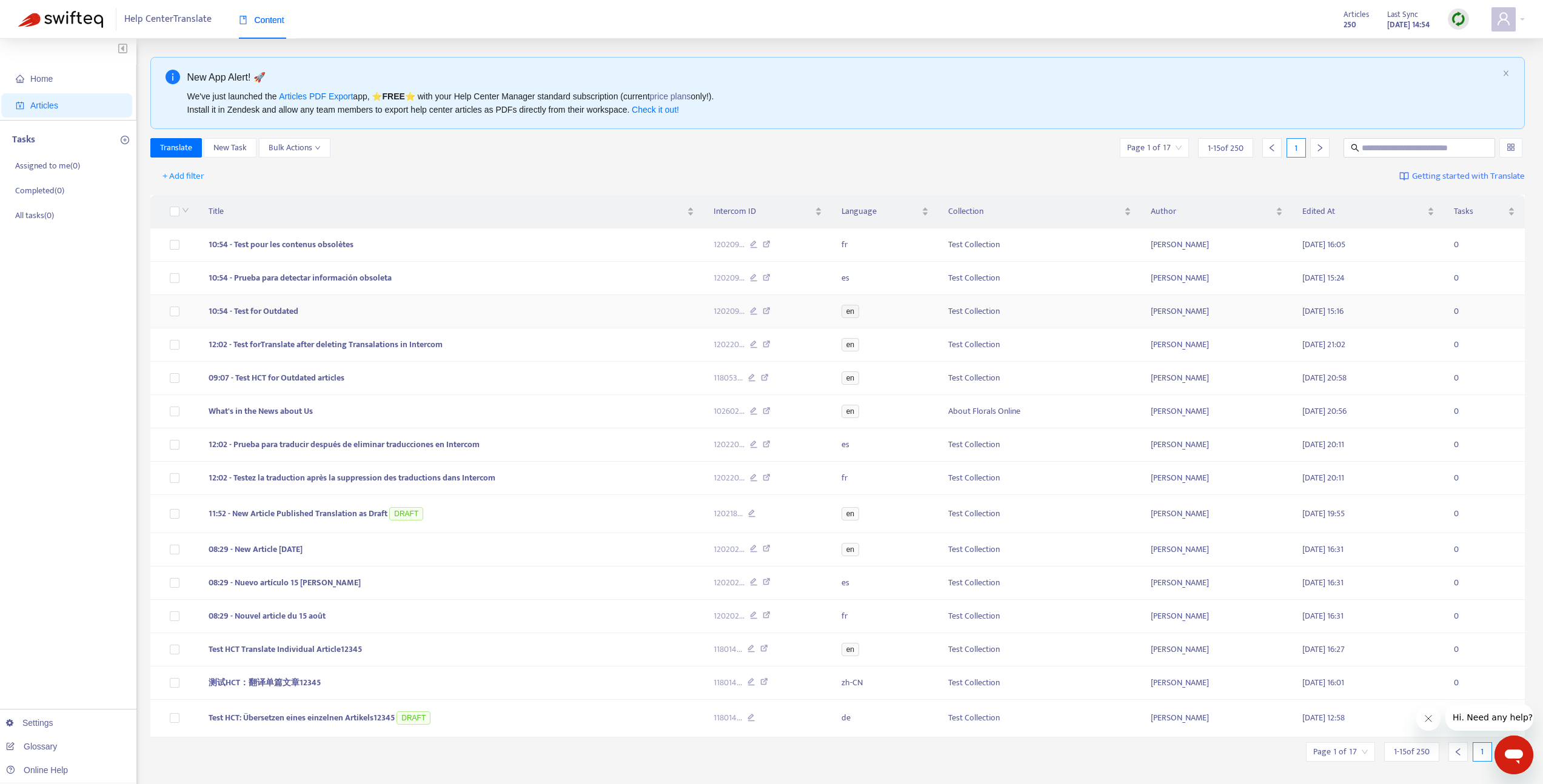
click at [400, 306] on td "10:54 - Test for Outdated" at bounding box center [451, 312] width 505 height 33
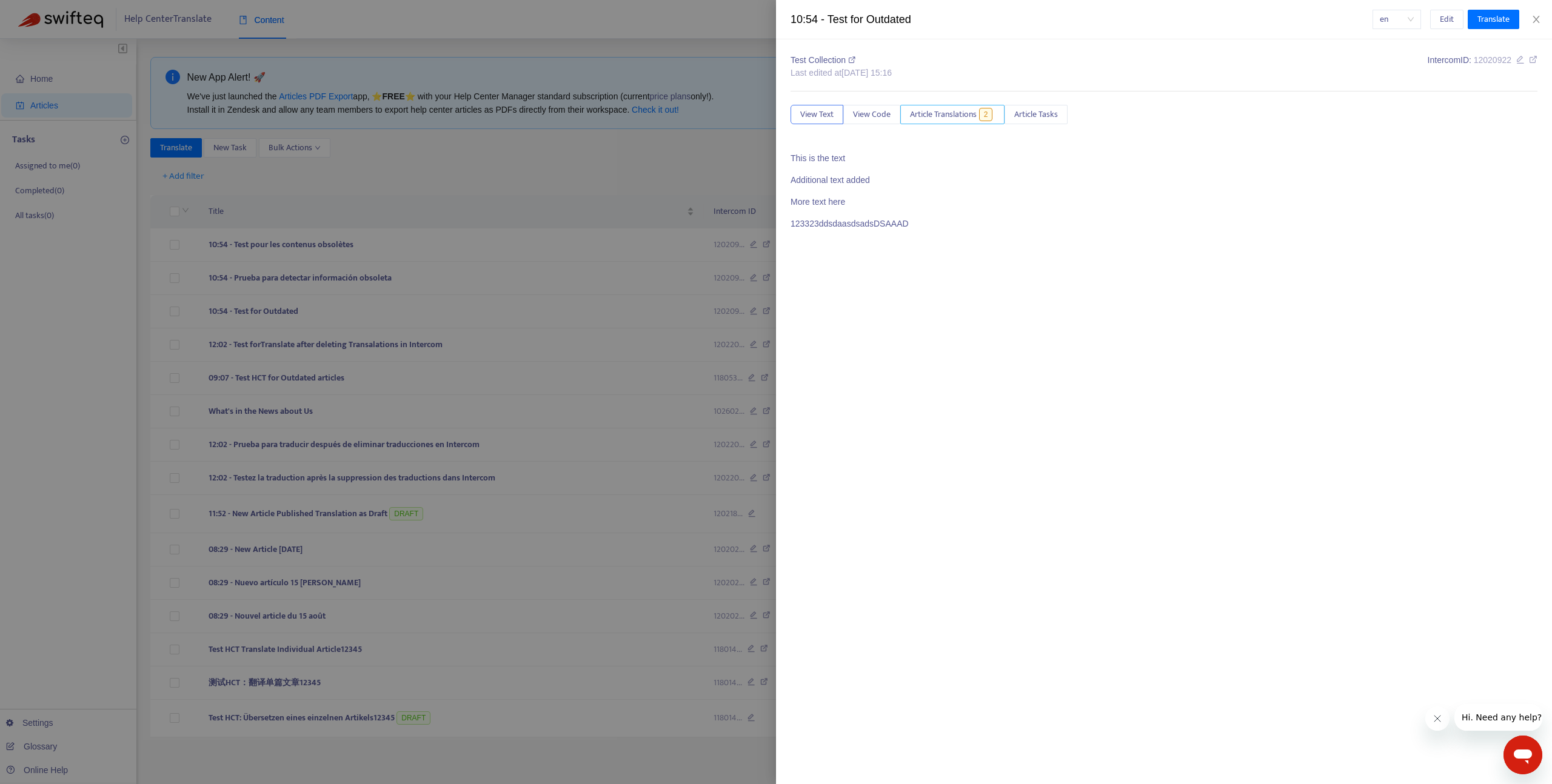
click at [945, 124] on div "Test Collection Last edited at 2025-08-16 15:16 Intercom ID: 12020922 View Text…" at bounding box center [1164, 147] width 747 height 186
click at [949, 117] on span "Article Translations" at bounding box center [944, 115] width 67 height 14
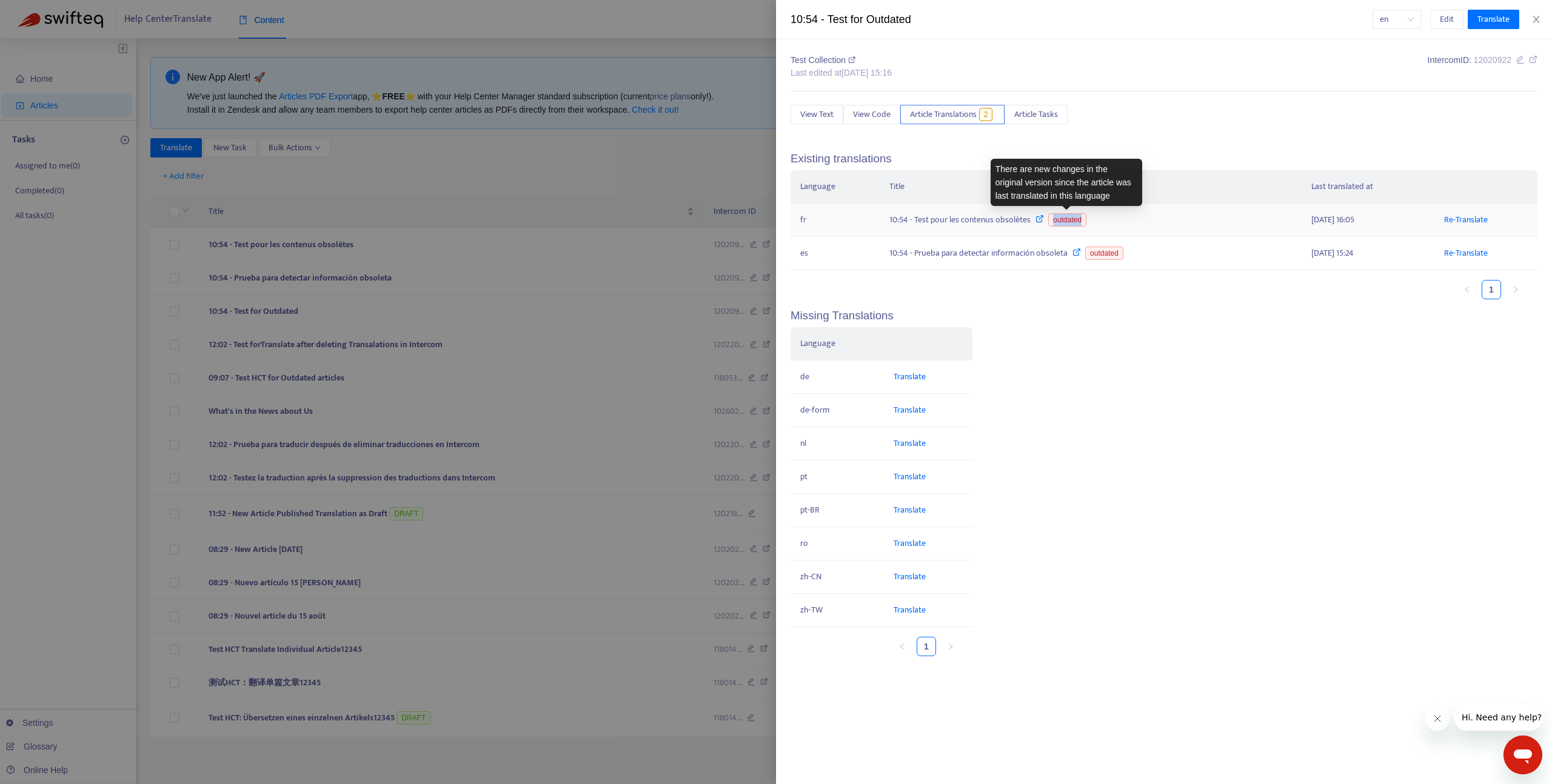
drag, startPoint x: 1085, startPoint y: 218, endPoint x: 1045, endPoint y: 217, distance: 40.0
click at [1045, 217] on div "10:54 - Test pour les contenus obsolètes outdated" at bounding box center [1091, 220] width 403 height 14
copy span "outdated"
click at [1487, 58] on span "12020922" at bounding box center [1493, 59] width 37 height 10
copy span "outdated"
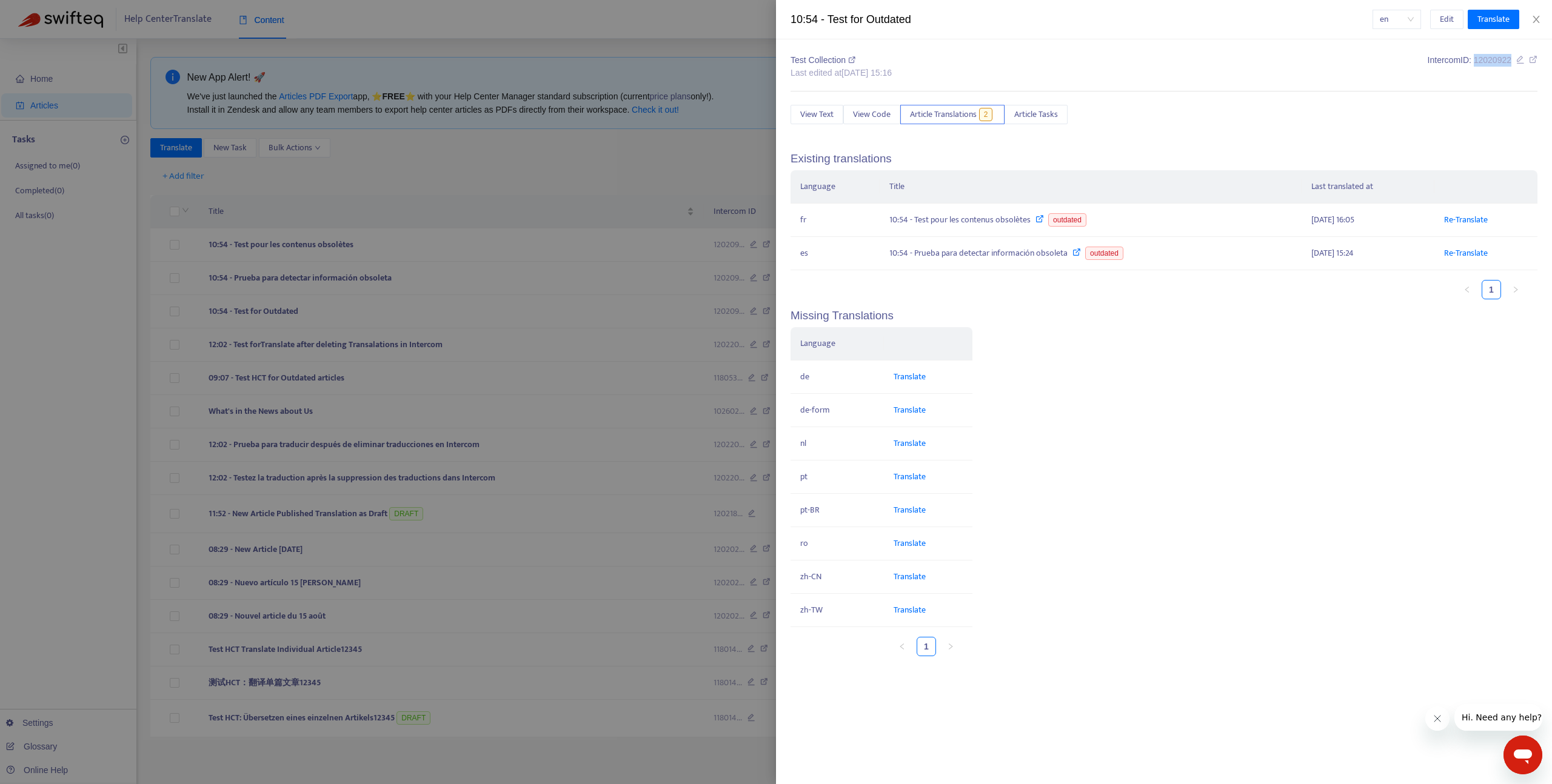
click at [1487, 58] on span "12020922" at bounding box center [1493, 59] width 37 height 10
copy span "12020922"
click at [1487, 58] on span "12020922" at bounding box center [1493, 59] width 37 height 10
copy div "Intercom ID: 12020922"
click at [1482, 61] on span "12020922" at bounding box center [1493, 59] width 37 height 10
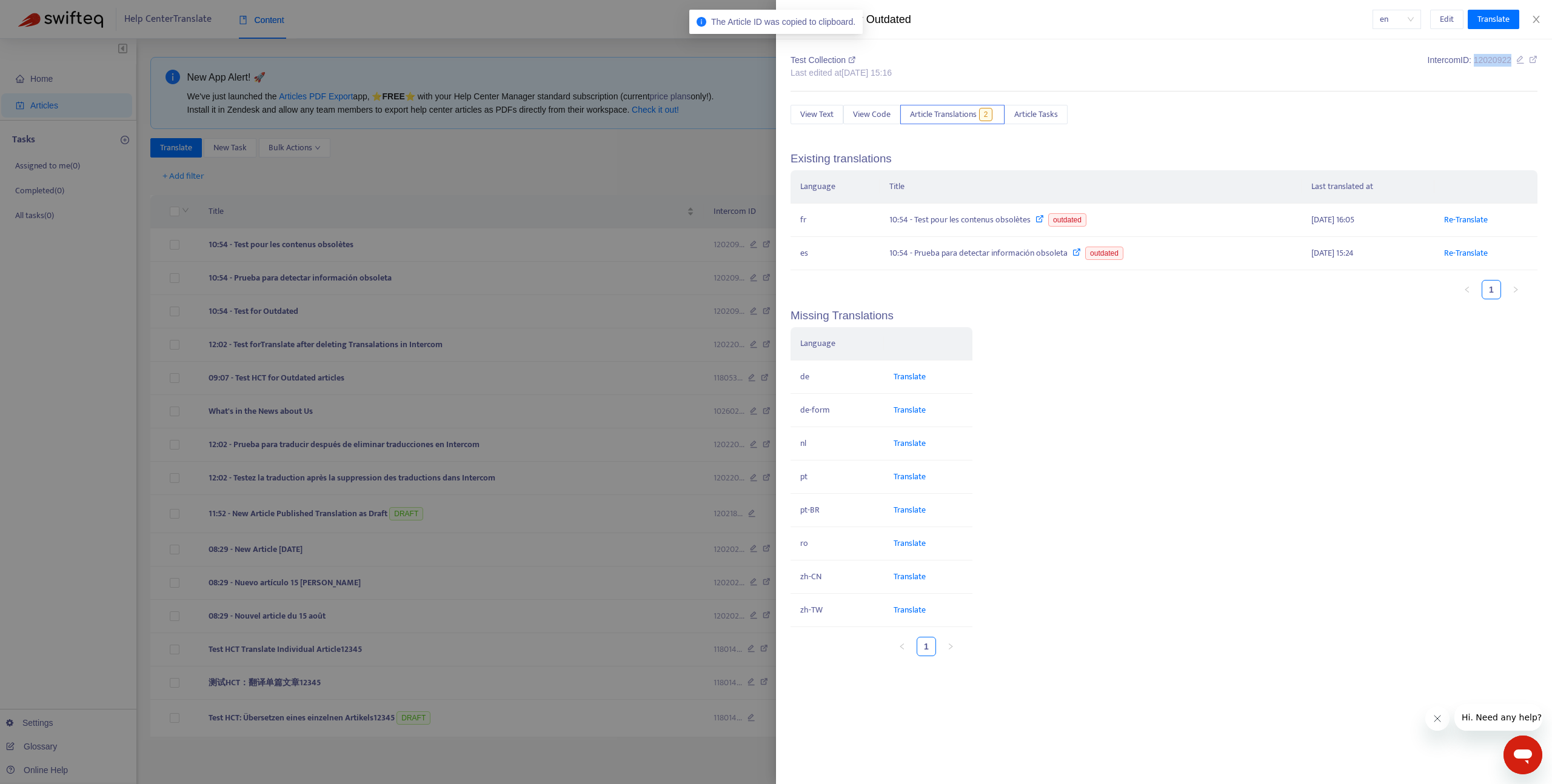
click at [1482, 61] on span "12020922" at bounding box center [1493, 59] width 37 height 10
copy span "12020922"
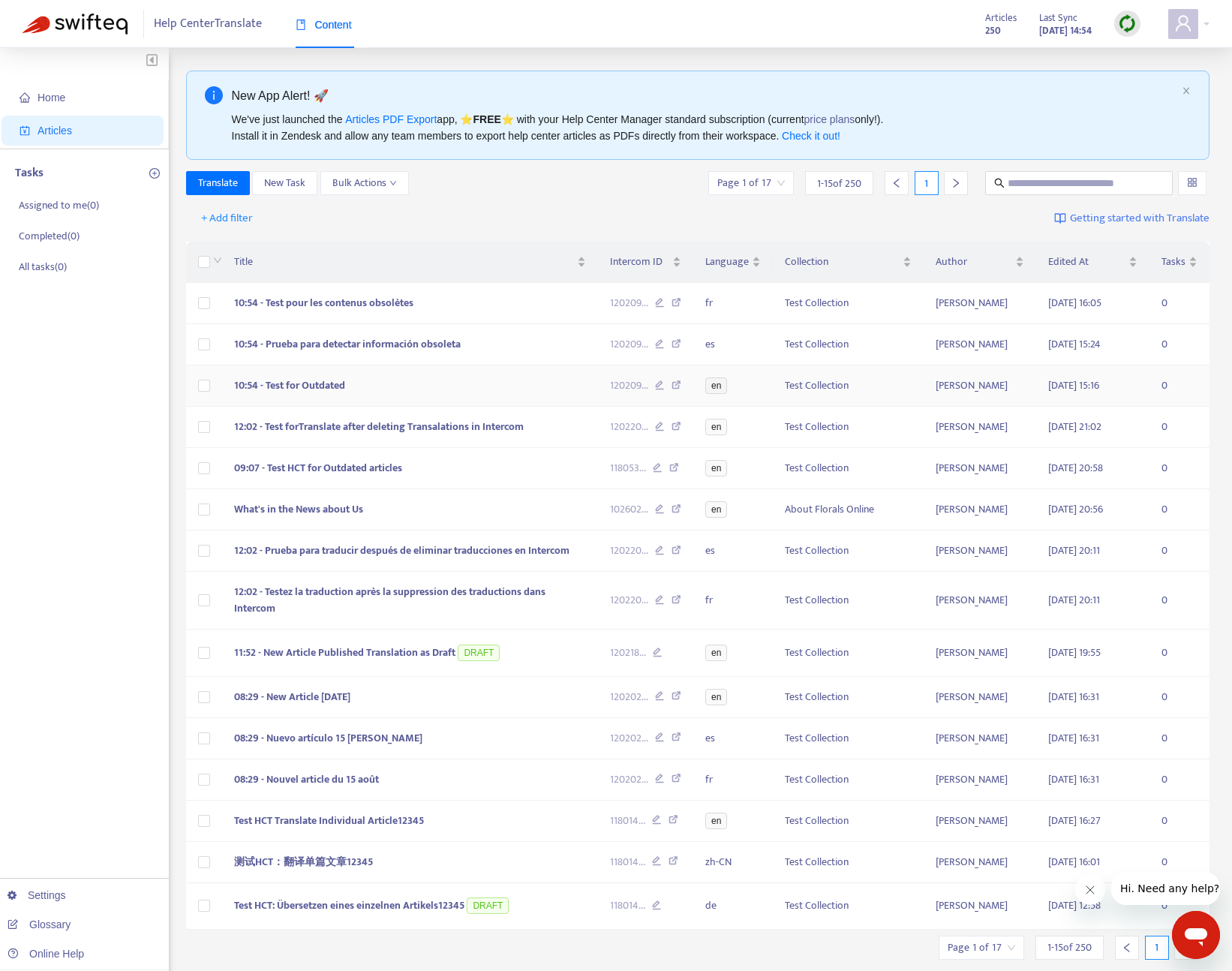
click at [381, 382] on td "10:54 - Test for Outdated" at bounding box center [410, 387] width 376 height 41
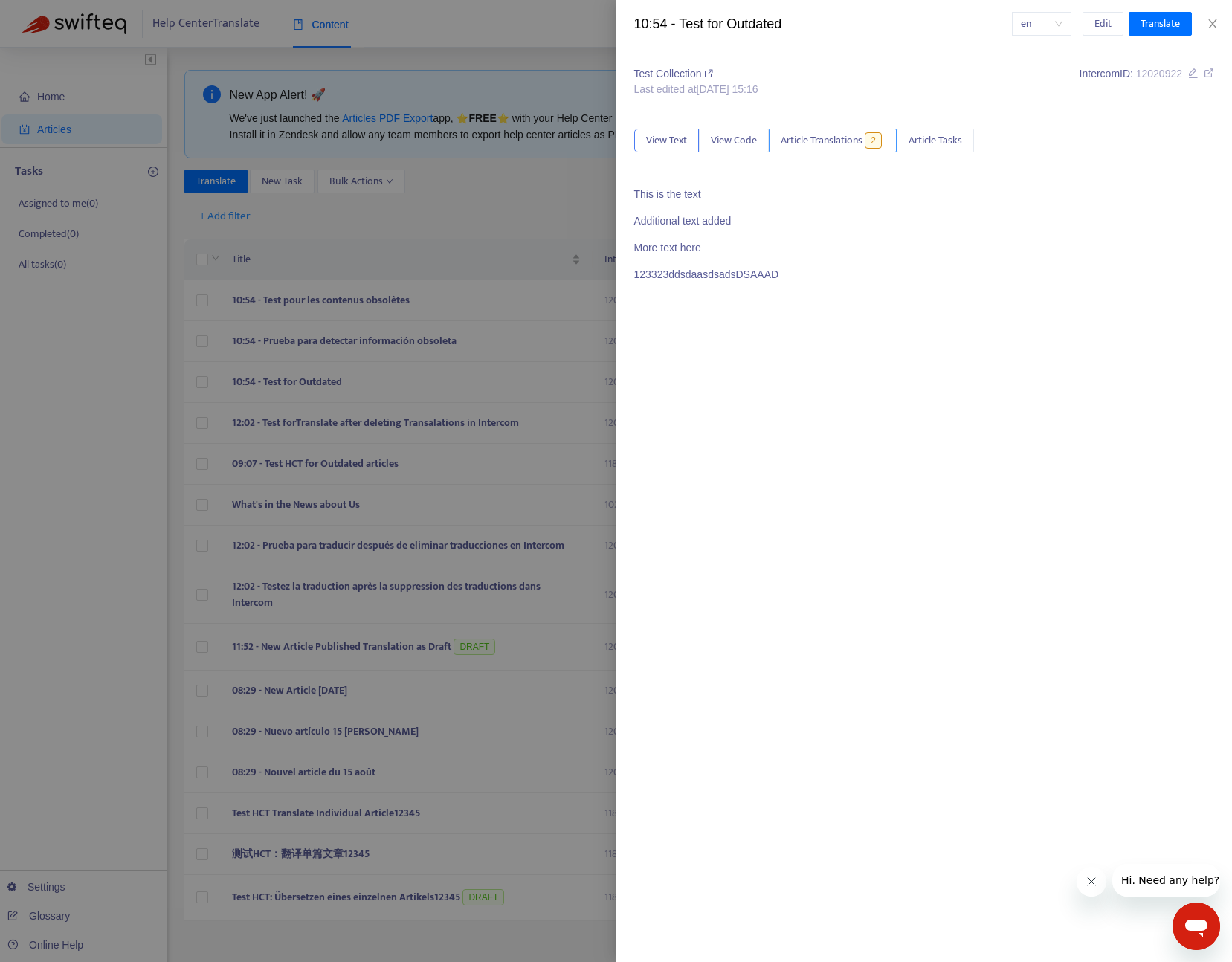
click at [801, 140] on span "Article Translations" at bounding box center [822, 141] width 82 height 17
